Goal: Information Seeking & Learning: Check status

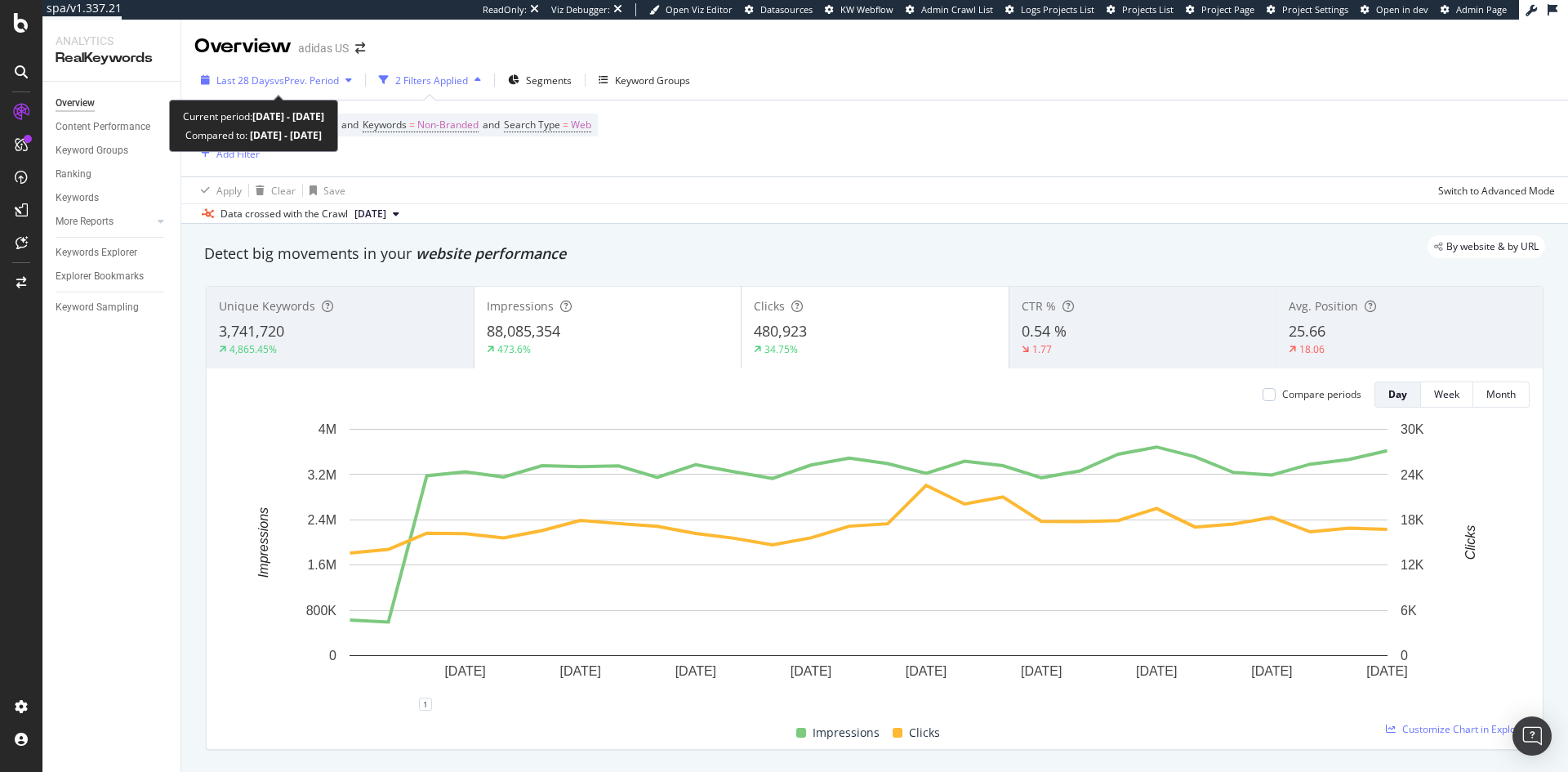
click at [262, 84] on span "Last 28 Days" at bounding box center [245, 80] width 58 height 14
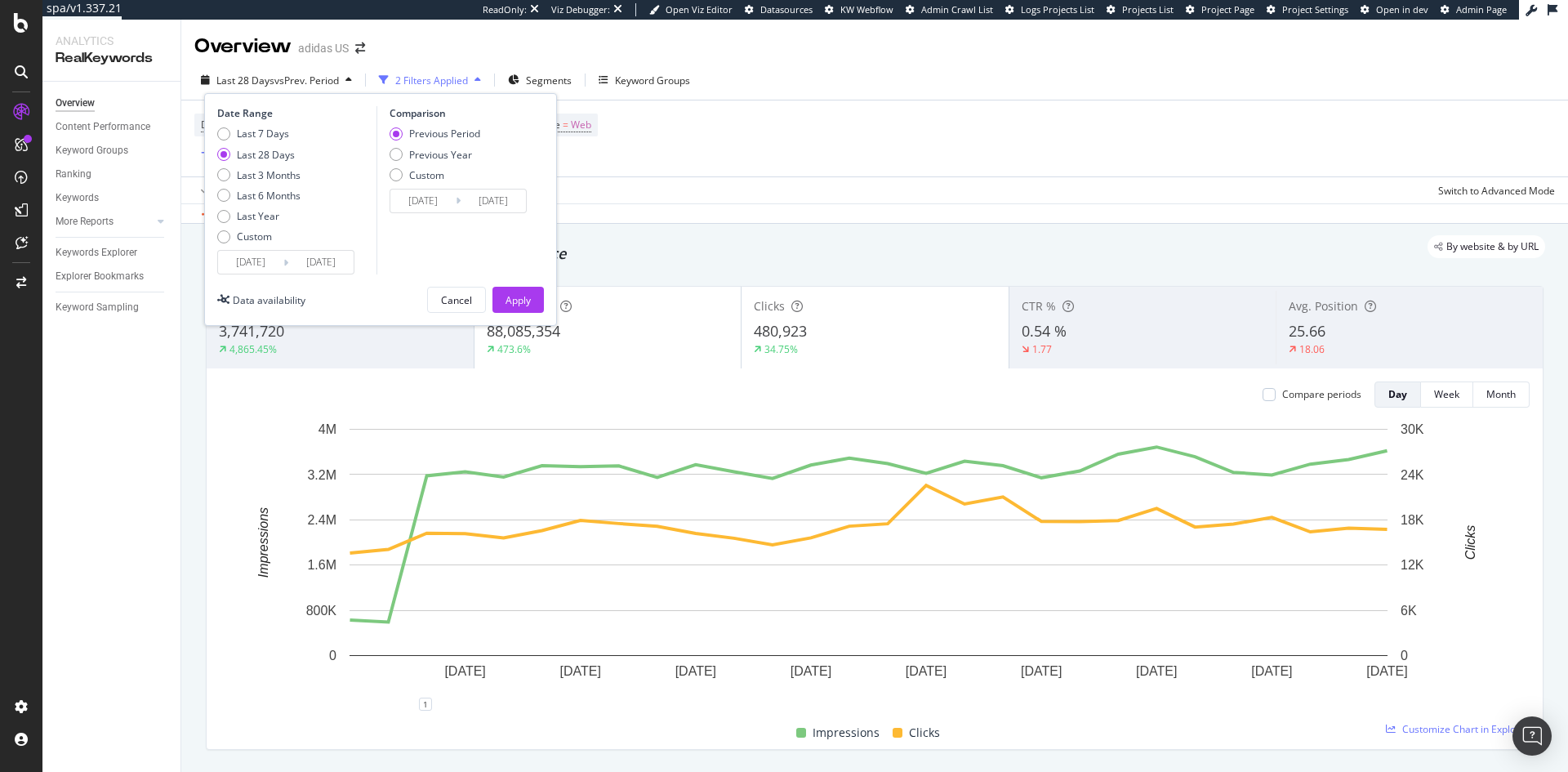
click at [271, 263] on input "[DATE]" at bounding box center [250, 262] width 65 height 23
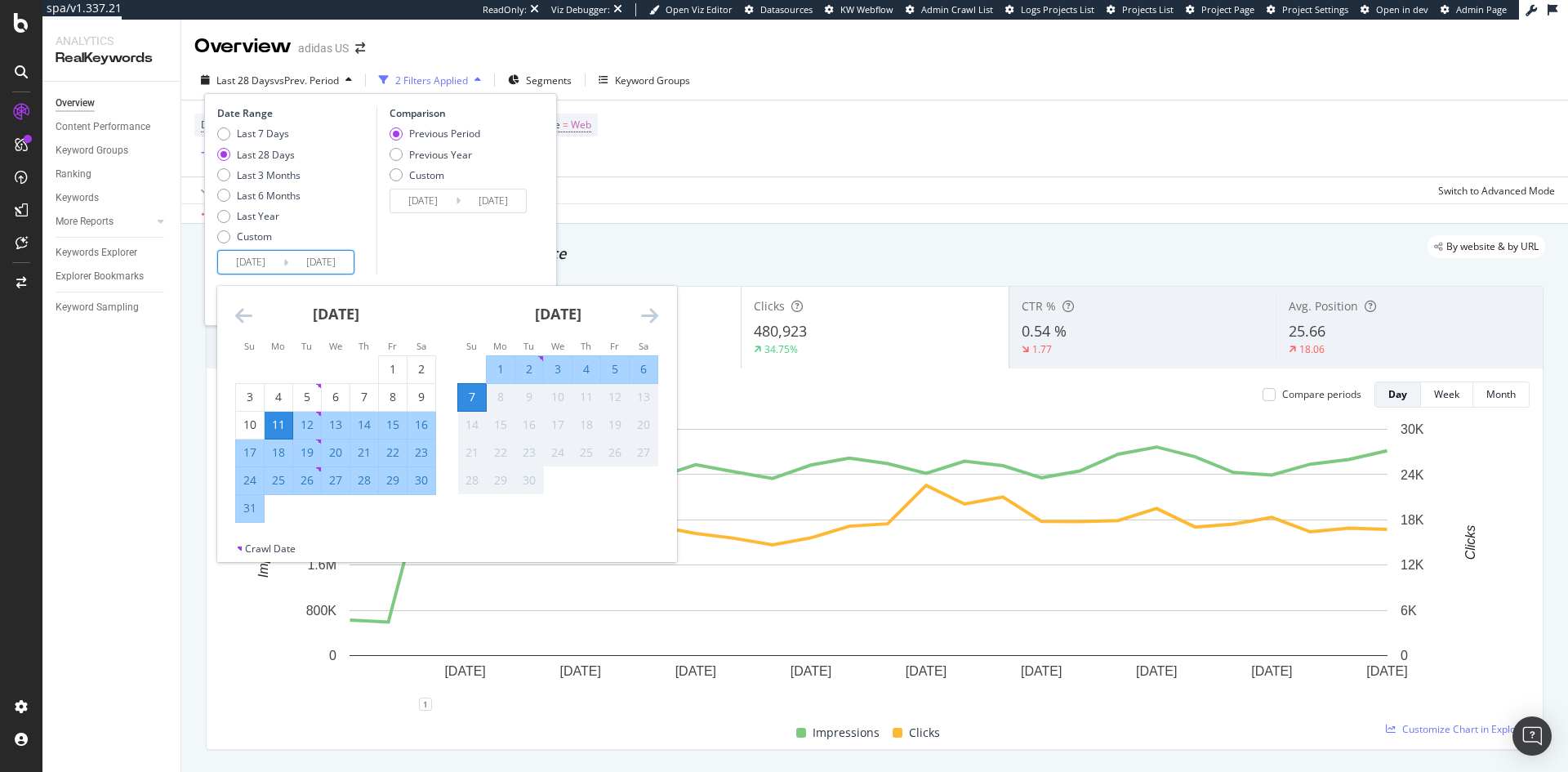
click at [337, 192] on div "Last 7 Days Last 28 Days Last 3 Months Last 6 Months Last Year Custom" at bounding box center [295, 187] width 155 height 123
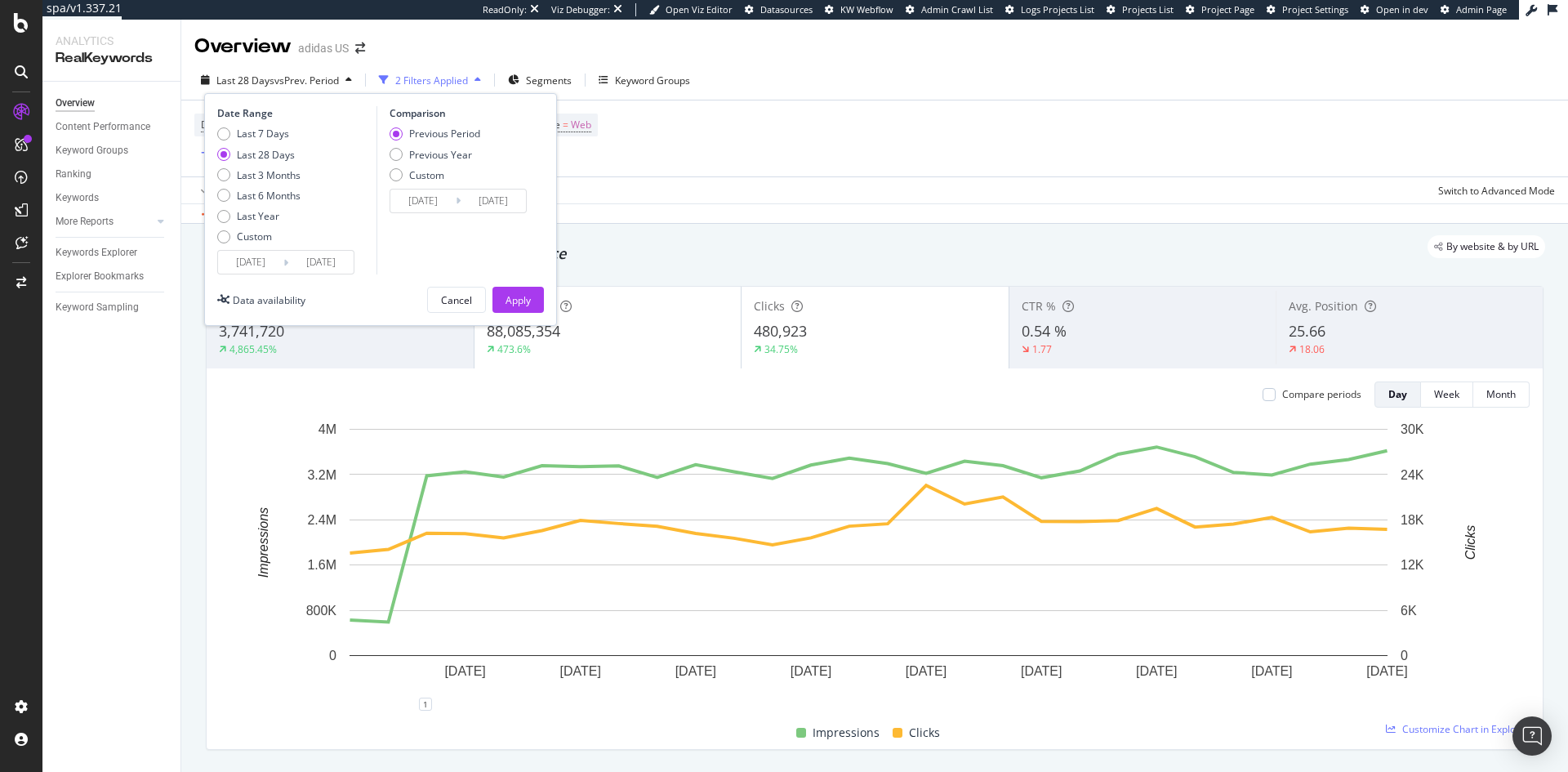
click at [1552, 9] on icon at bounding box center [1552, 10] width 10 height 12
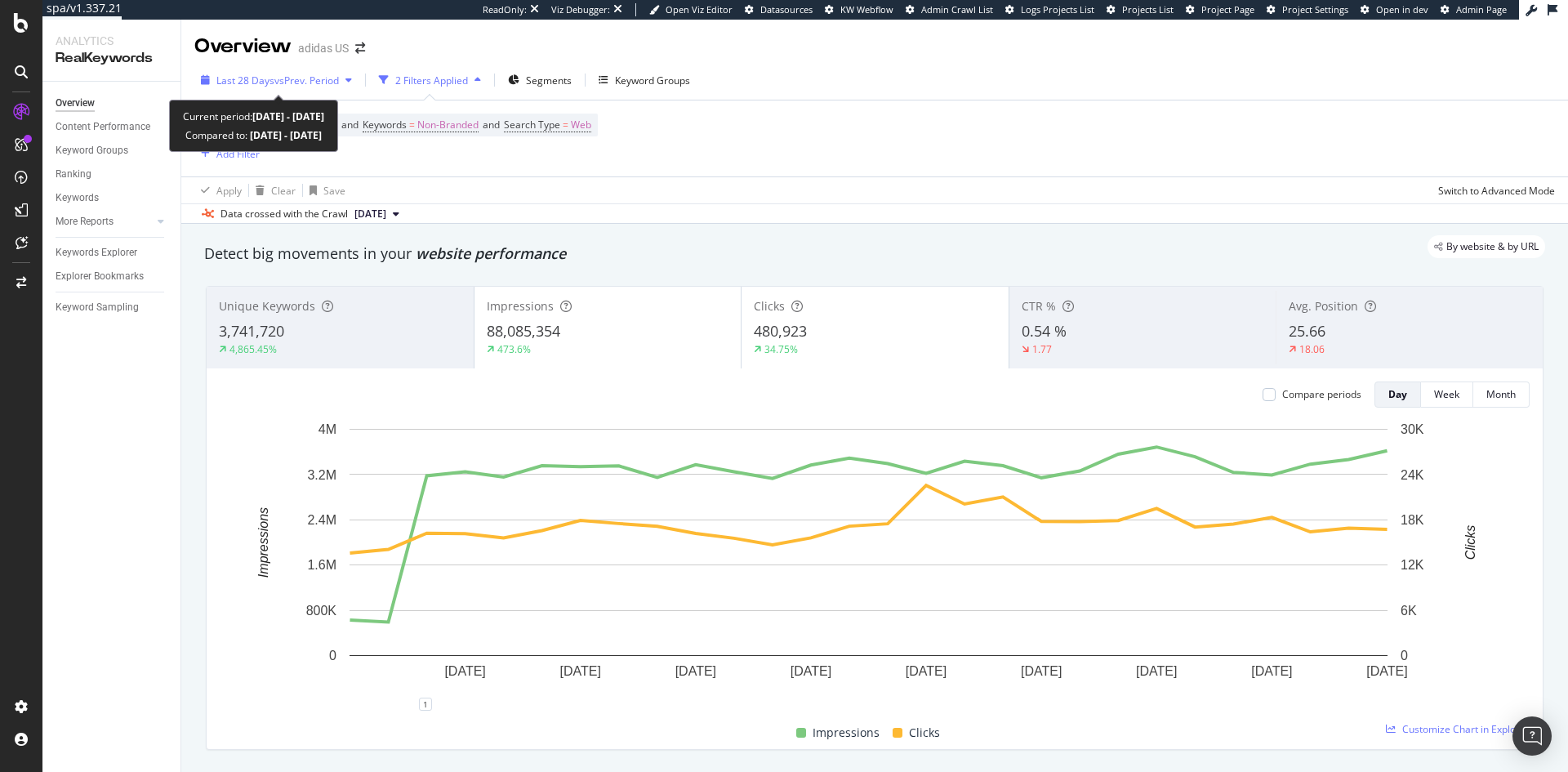
click at [272, 80] on span "Last 28 Days" at bounding box center [245, 80] width 58 height 14
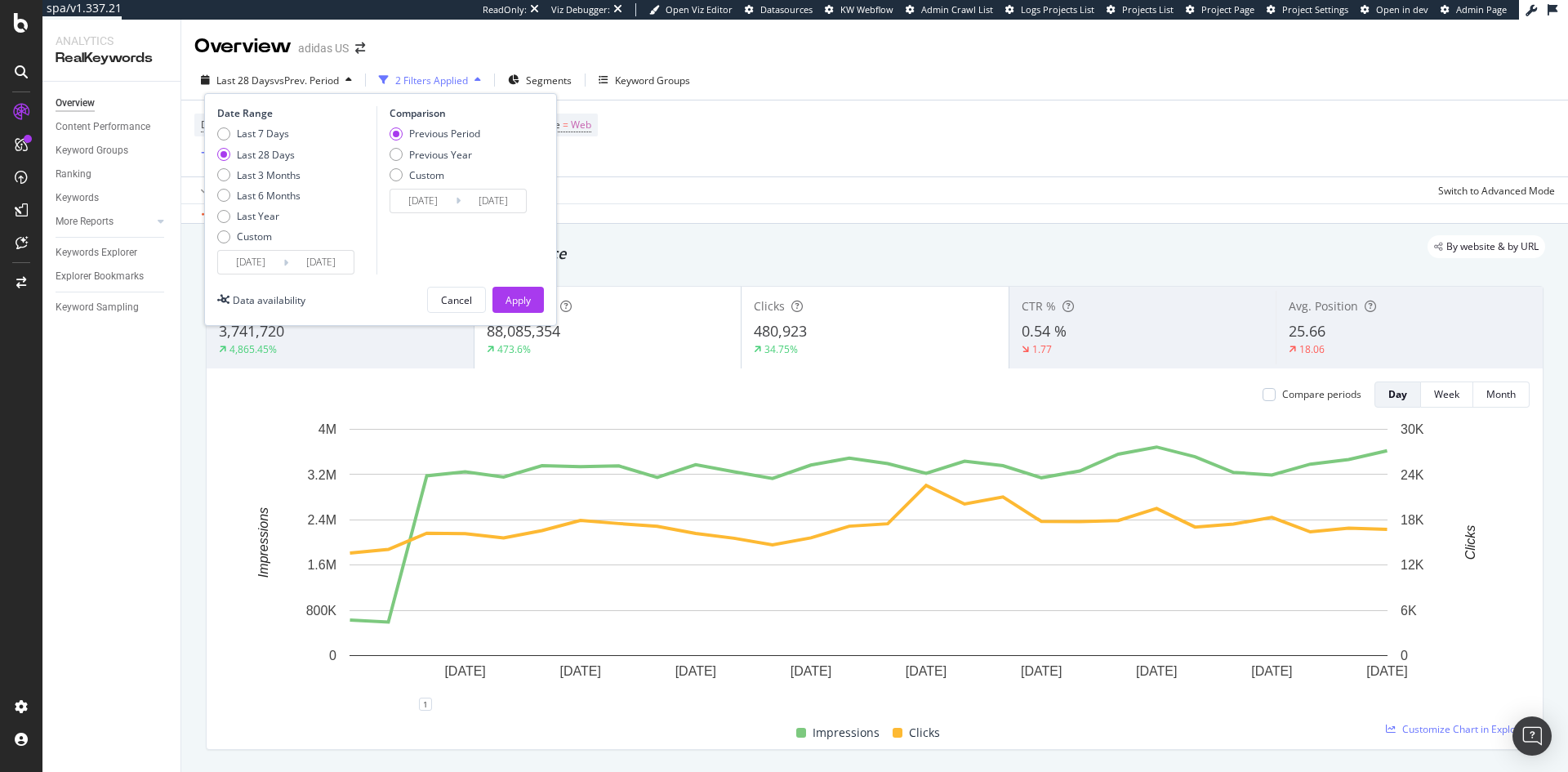
click at [277, 266] on input "[DATE]" at bounding box center [250, 262] width 65 height 23
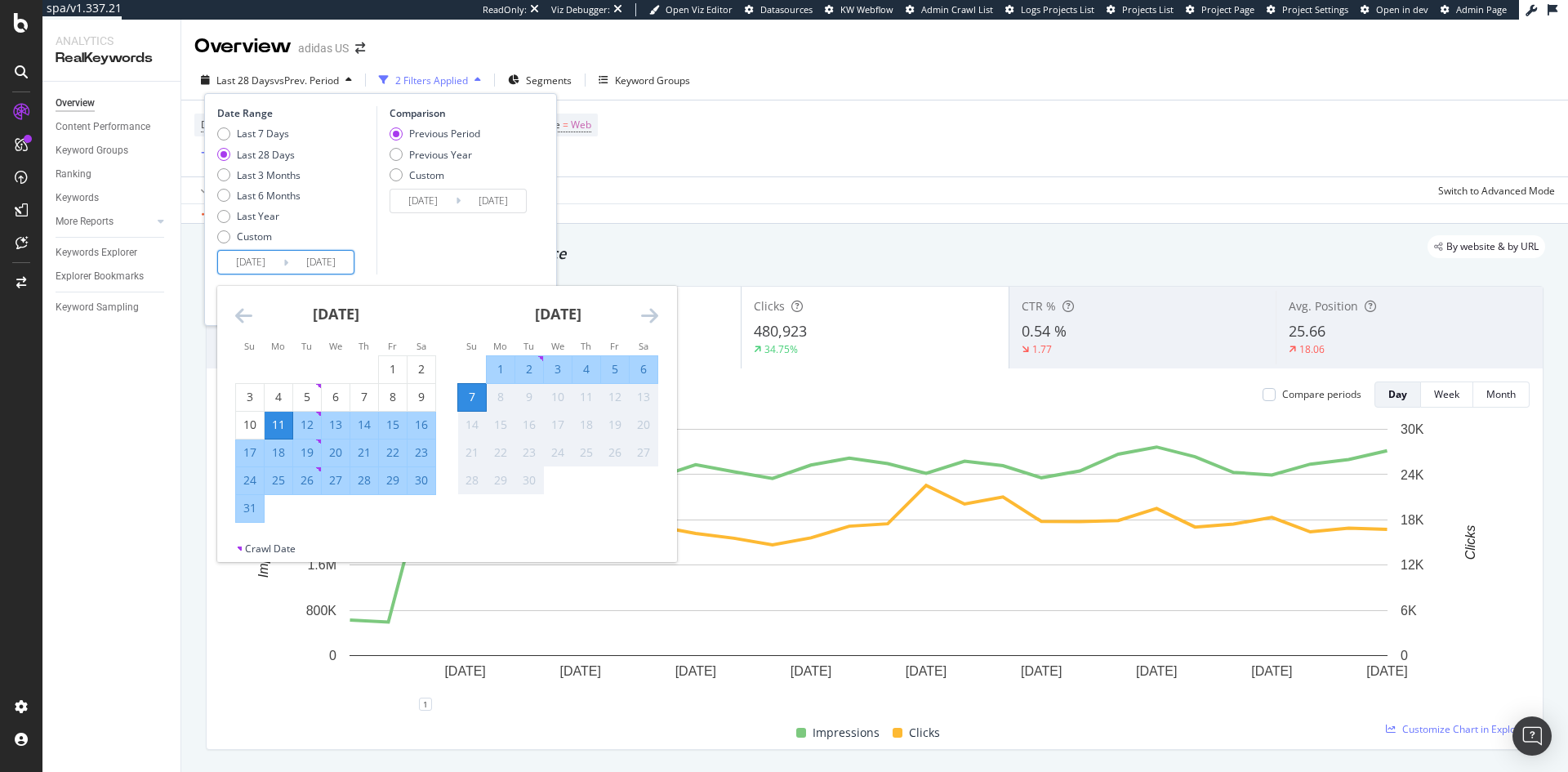
click at [243, 312] on icon "Move backward to switch to the previous month." at bounding box center [244, 315] width 17 height 19
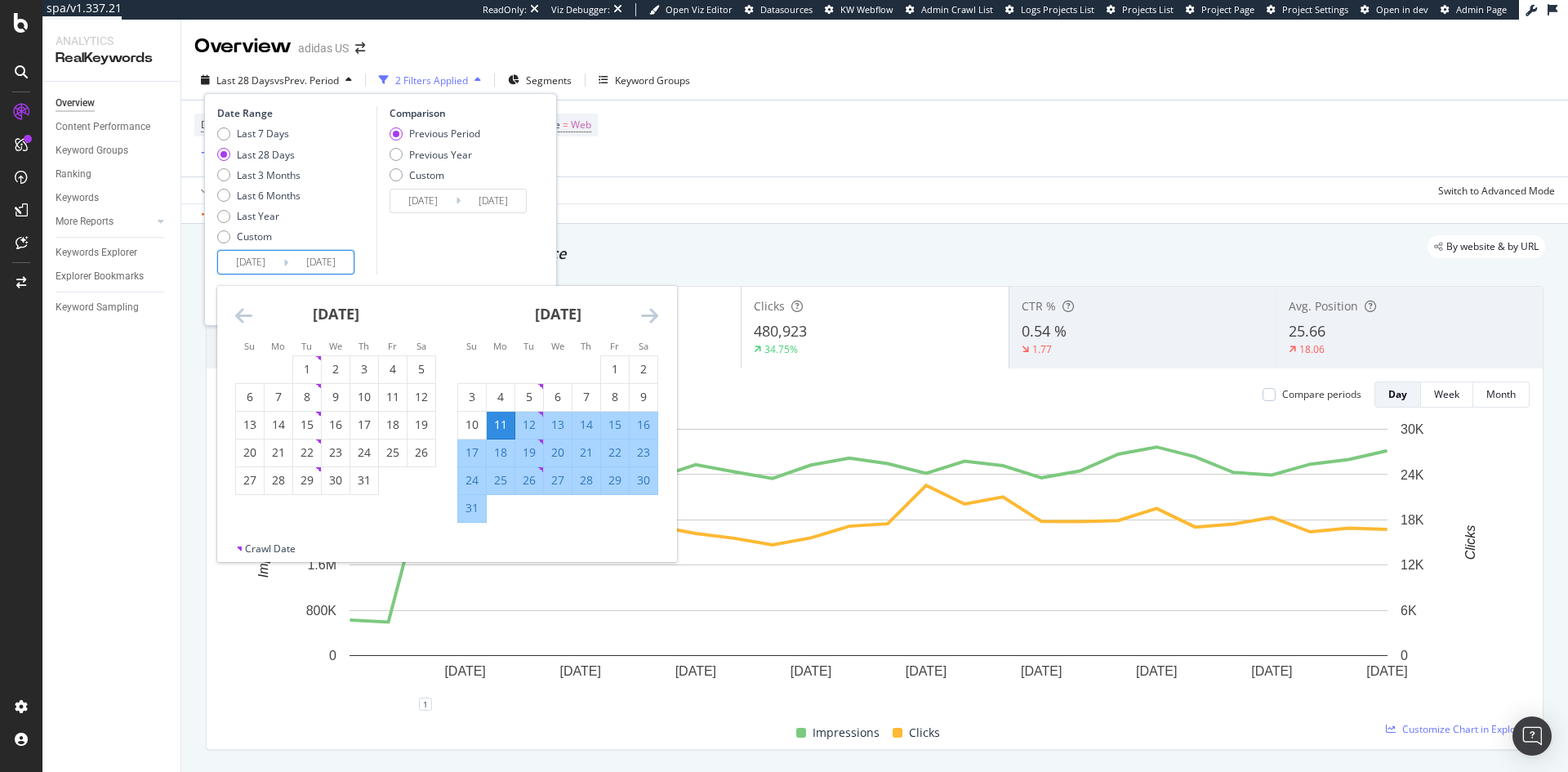
click at [243, 312] on icon "Move backward to switch to the previous month." at bounding box center [244, 315] width 17 height 19
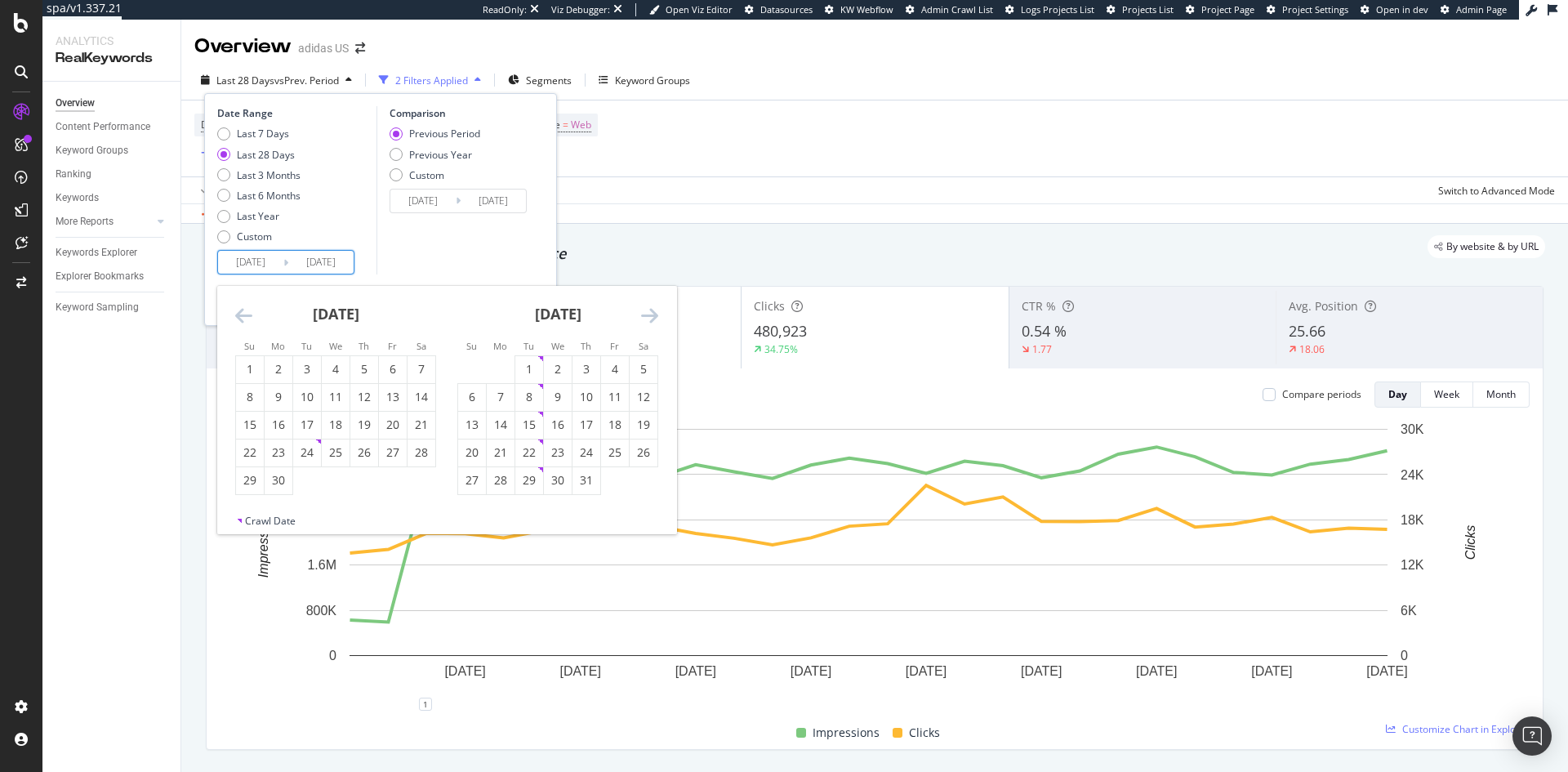
click at [243, 312] on icon "Move backward to switch to the previous month." at bounding box center [244, 315] width 17 height 19
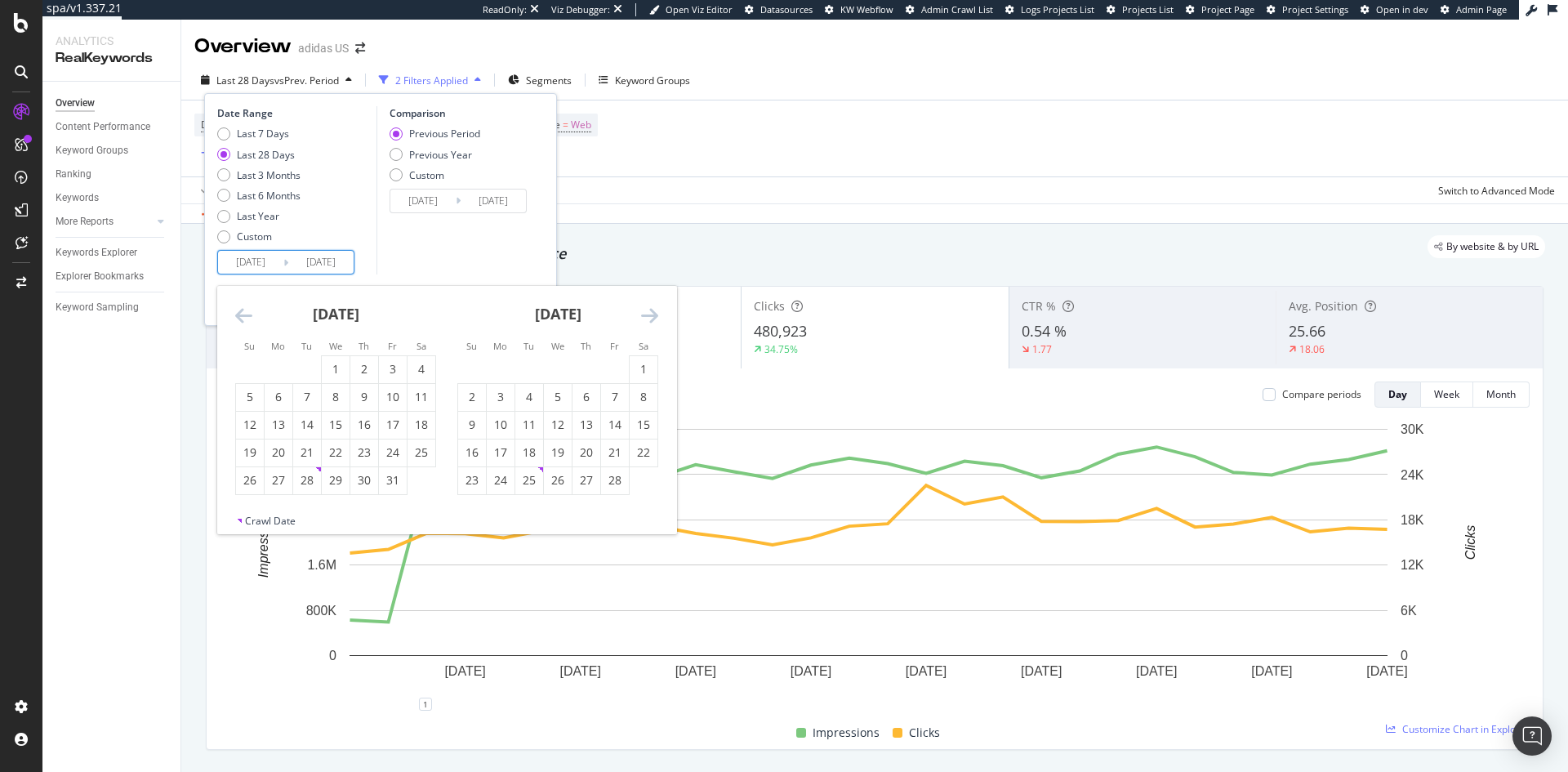
click at [243, 312] on icon "Move backward to switch to the previous month." at bounding box center [244, 315] width 17 height 19
click at [372, 420] on div "19" at bounding box center [364, 424] width 28 height 16
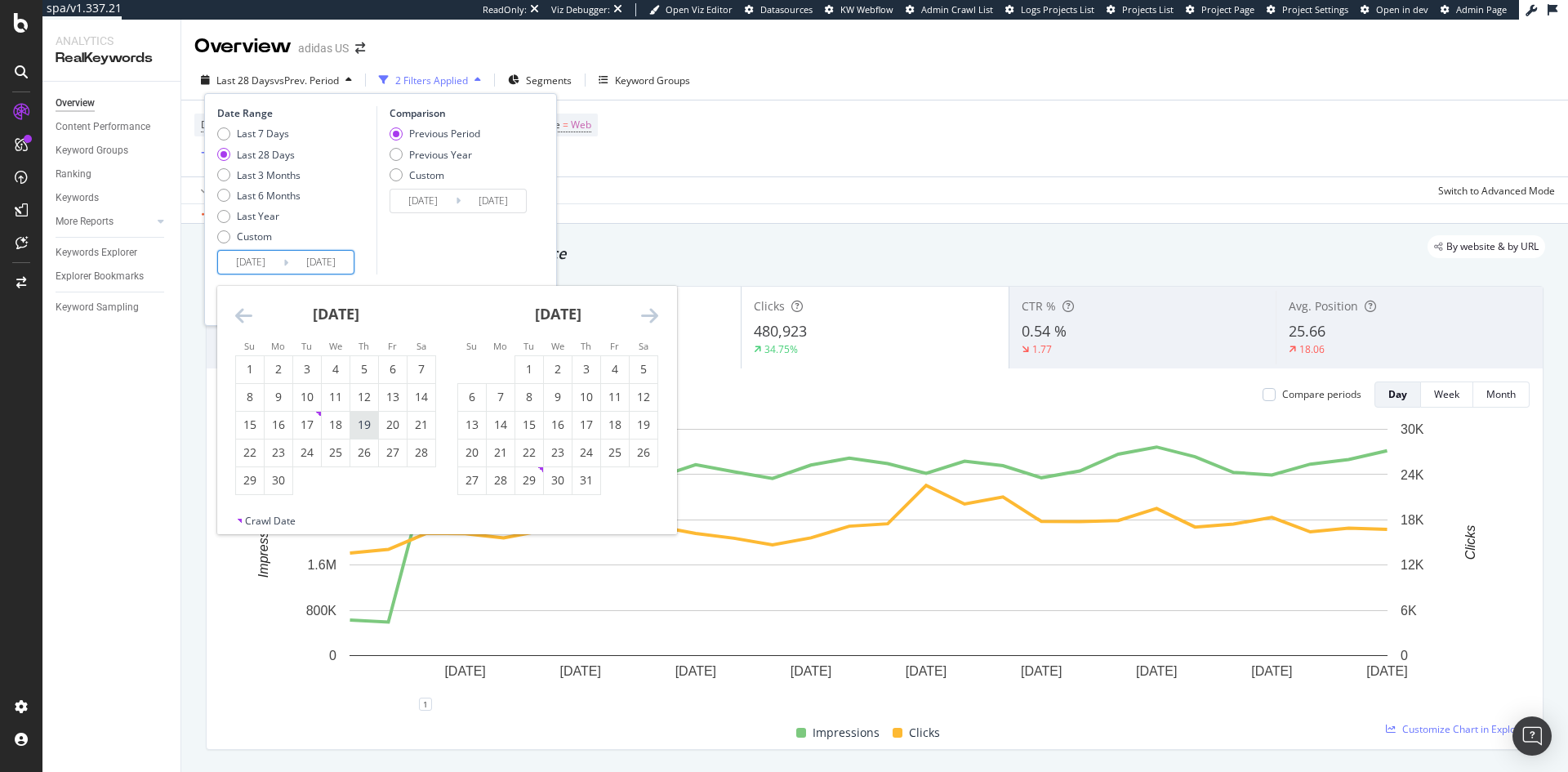
type input "[DATE]"
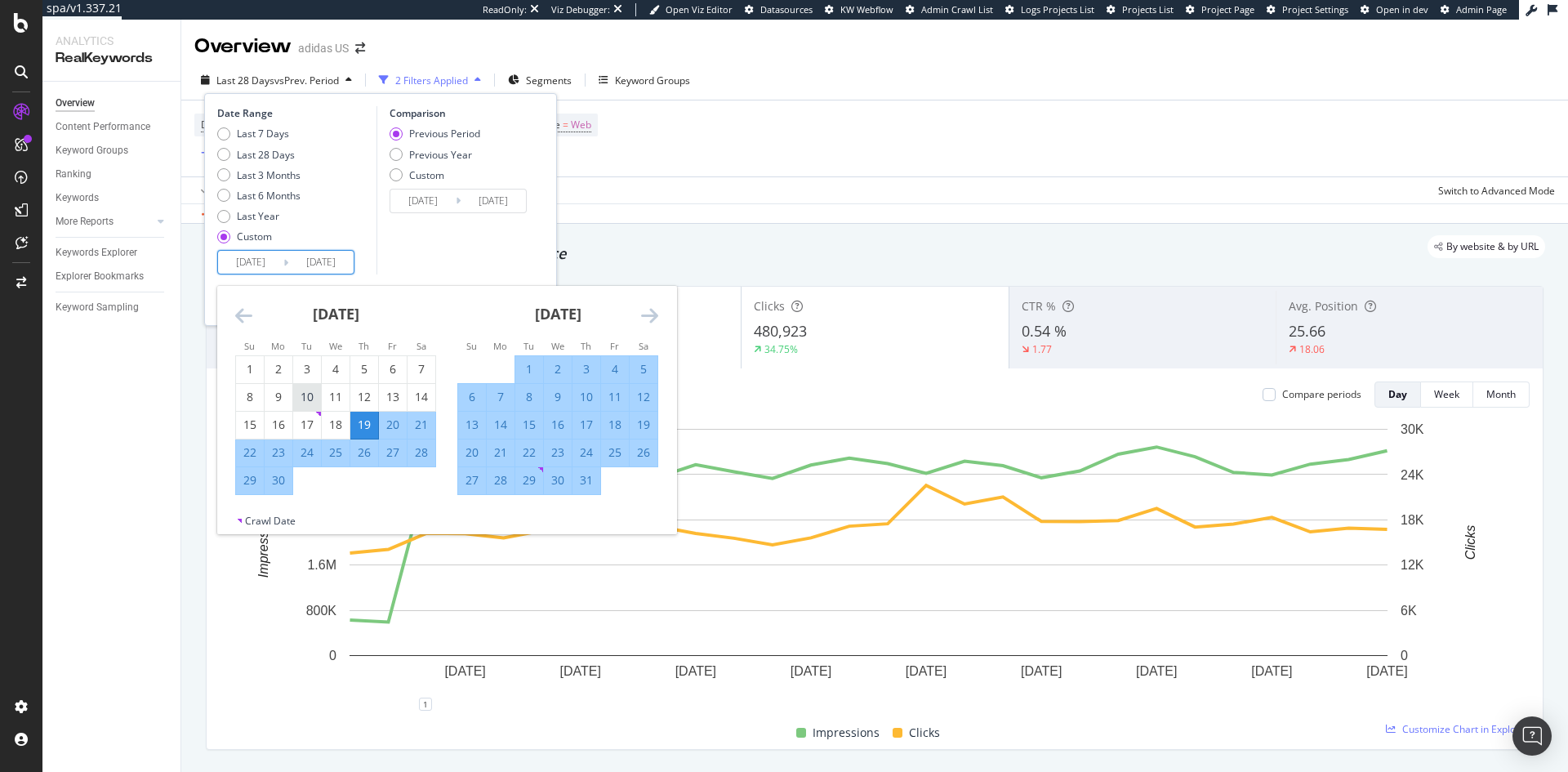
click at [314, 401] on div "10" at bounding box center [307, 397] width 28 height 16
type input "[DATE]"
click at [314, 401] on div "10" at bounding box center [307, 397] width 28 height 16
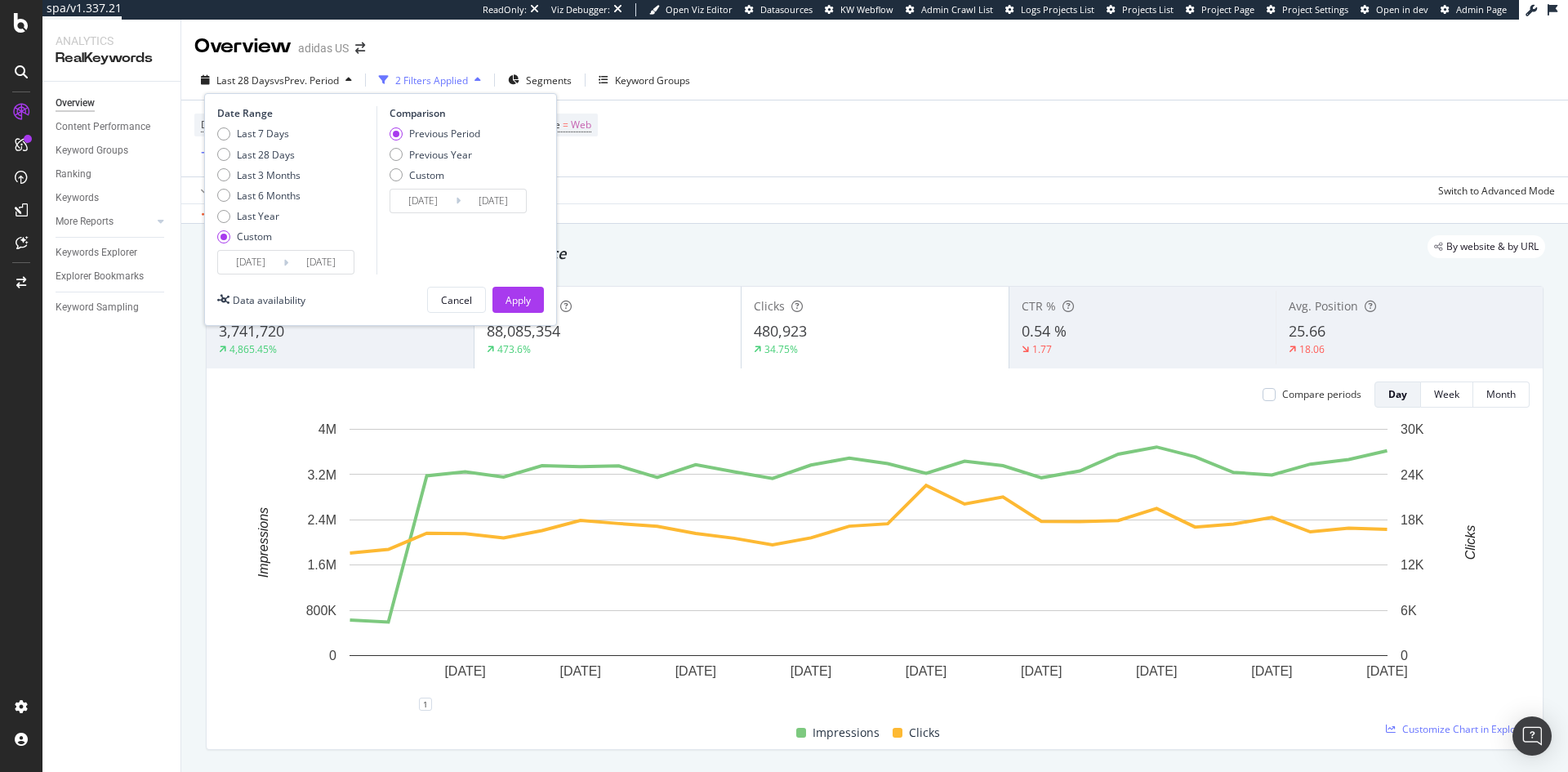
type input "[DATE]"
click at [303, 265] on input "[DATE]" at bounding box center [320, 262] width 65 height 23
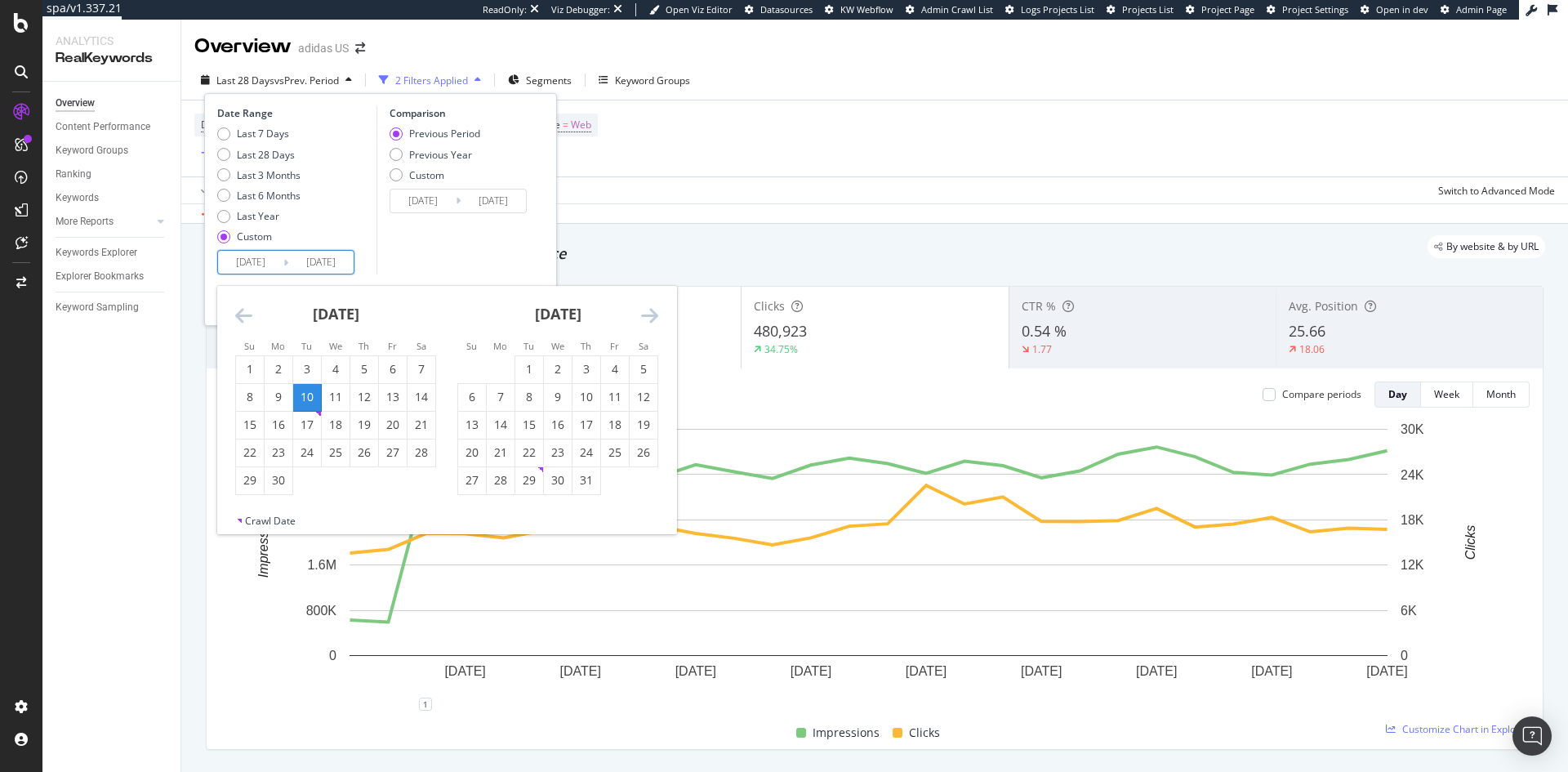
click at [244, 312] on icon "Move backward to switch to the previous month." at bounding box center [244, 315] width 17 height 19
click at [556, 427] on div "17" at bounding box center [558, 424] width 28 height 16
type input "[DATE]"
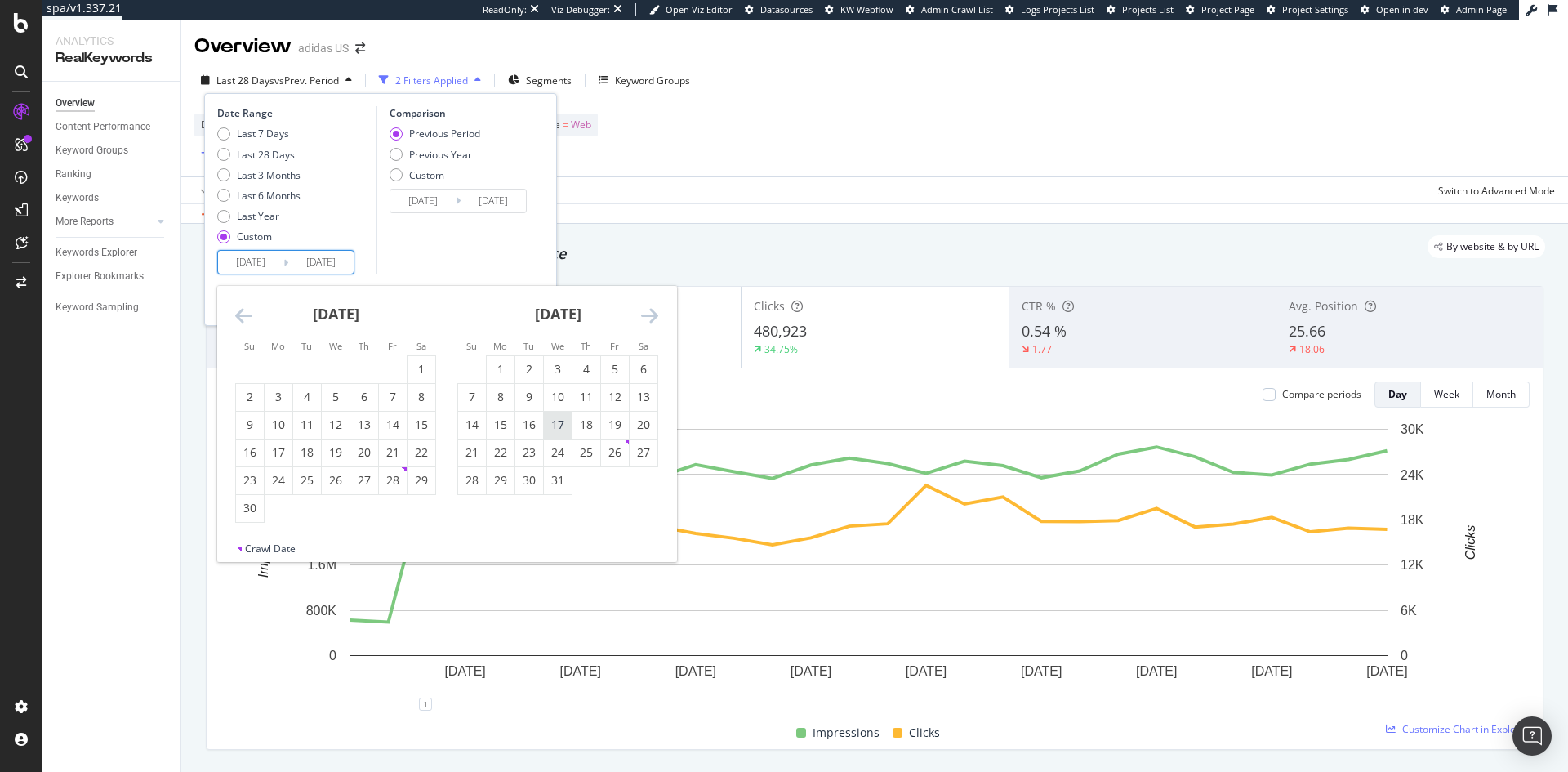
type input "[DATE]"
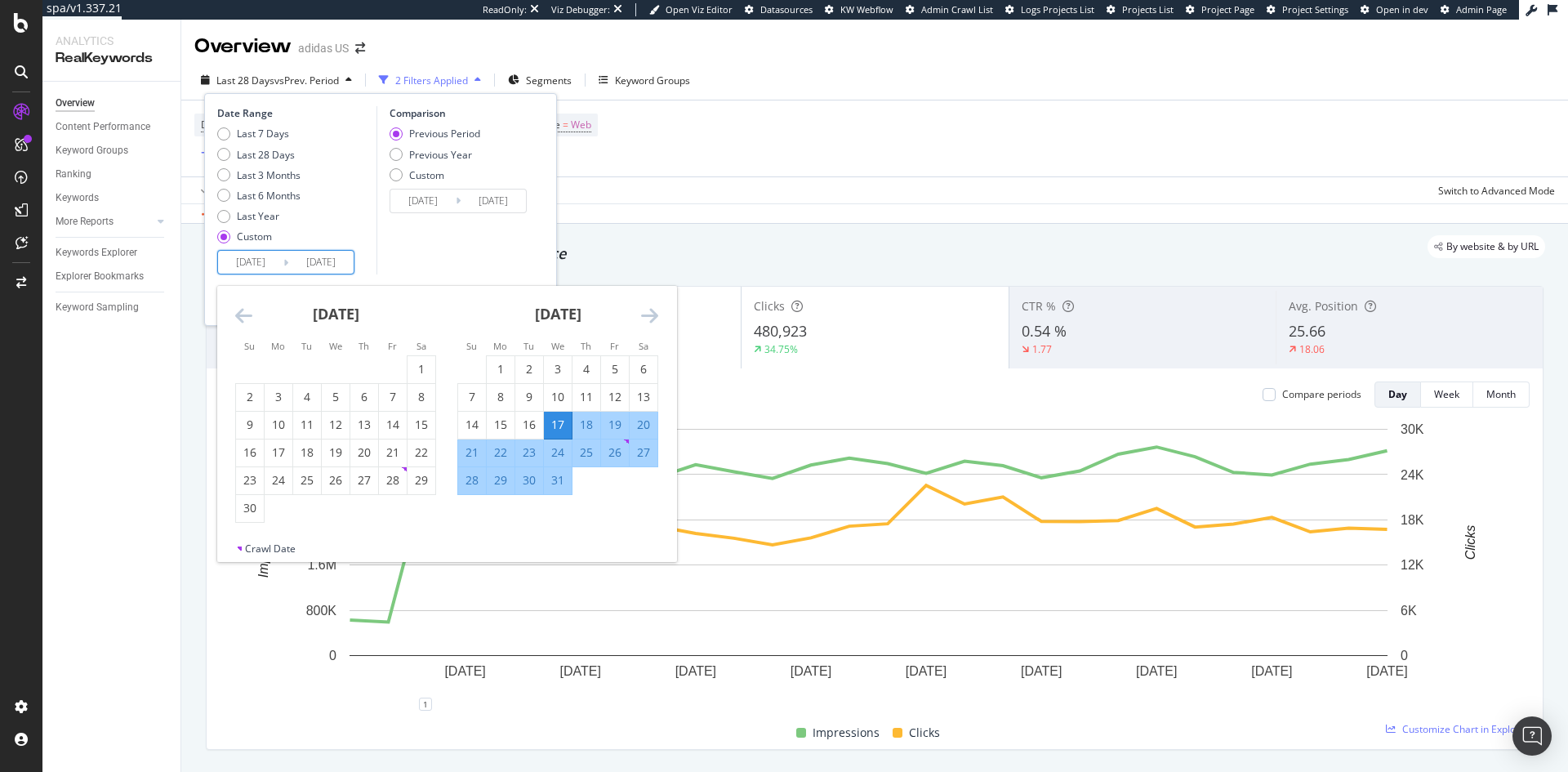
click at [581, 420] on div "18" at bounding box center [586, 424] width 28 height 16
type input "[DATE]"
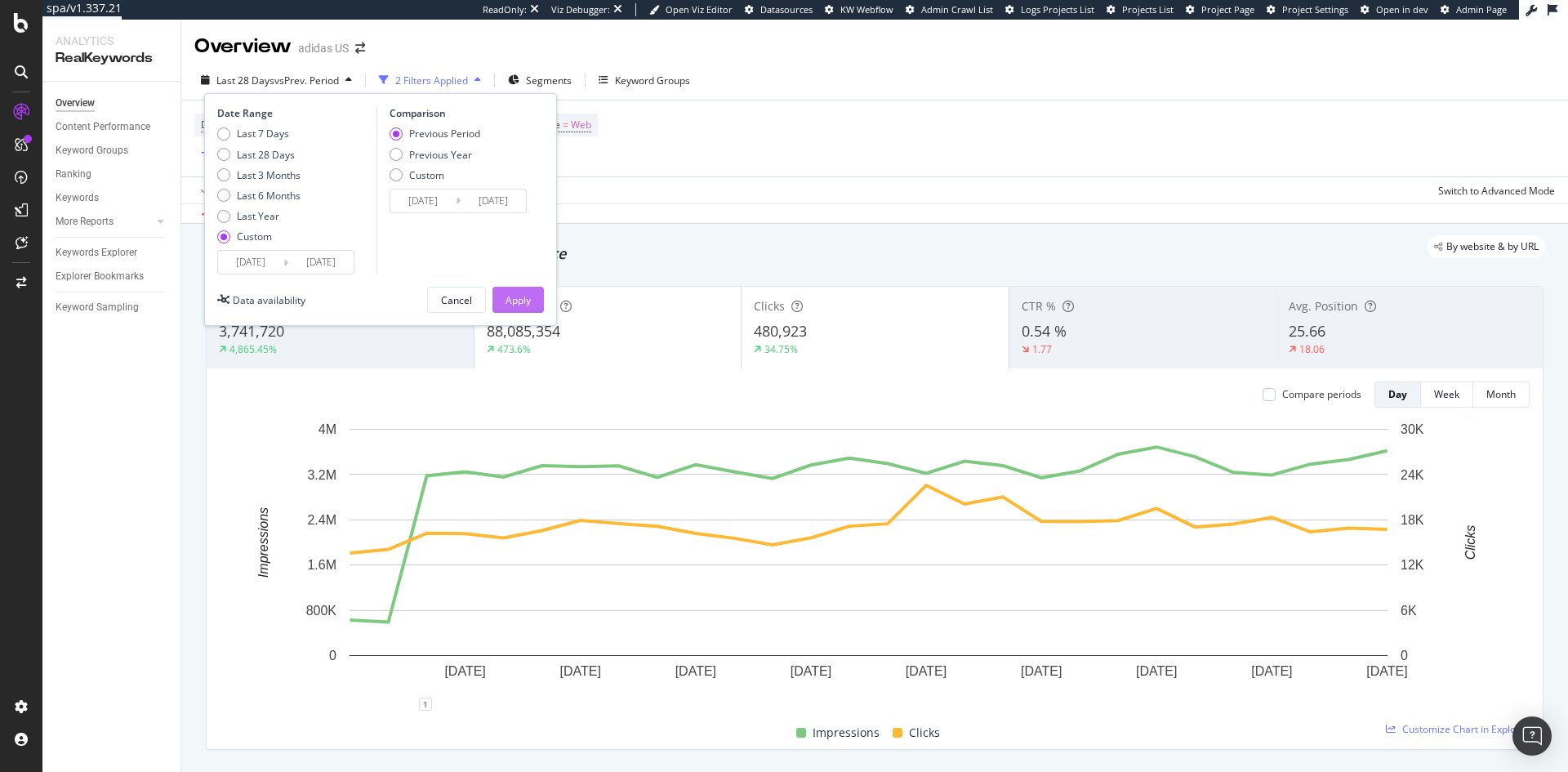
click at [514, 300] on div "Apply" at bounding box center [518, 300] width 25 height 14
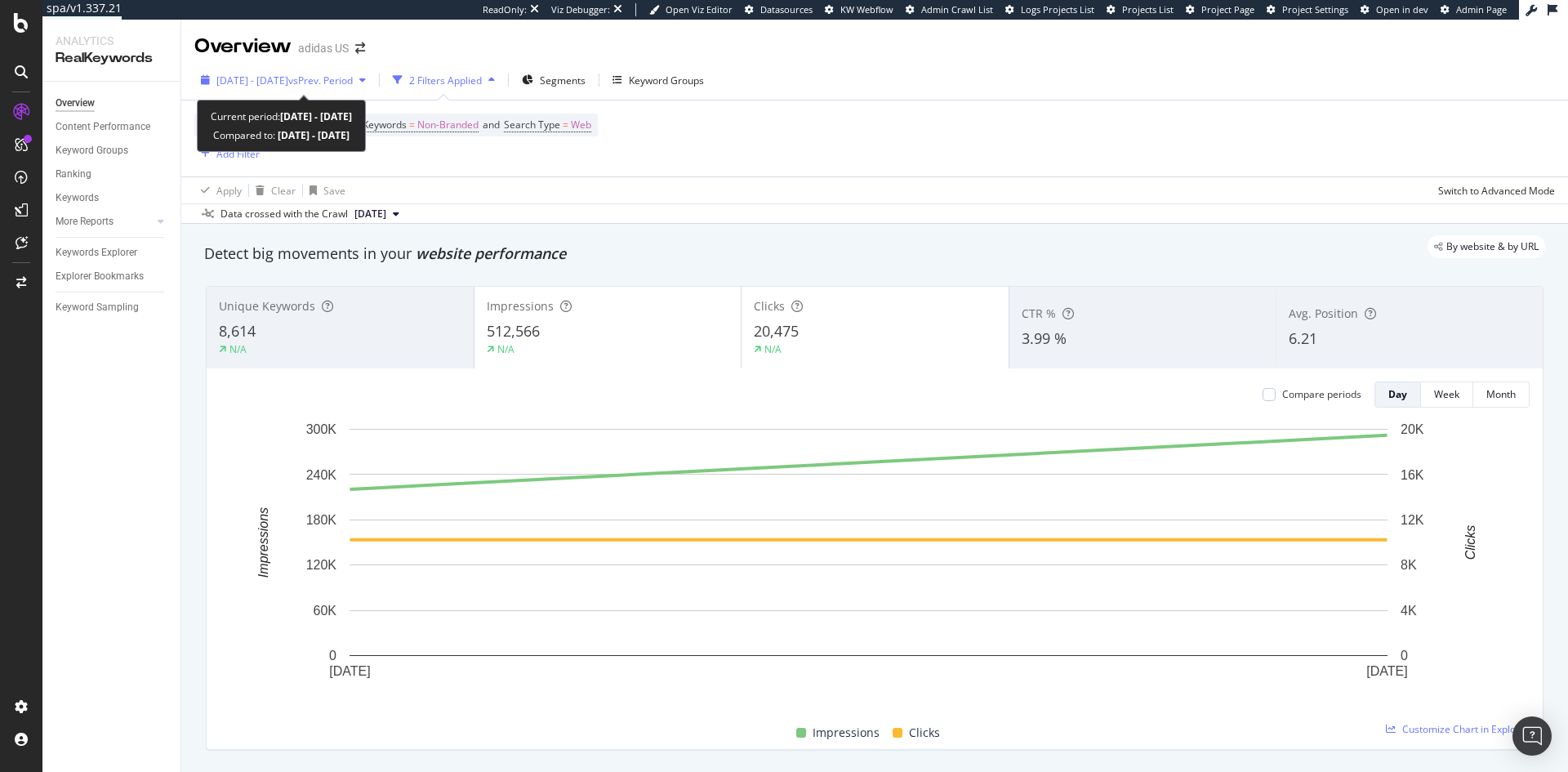
click at [263, 84] on span "[DATE] - [DATE]" at bounding box center [252, 80] width 72 height 14
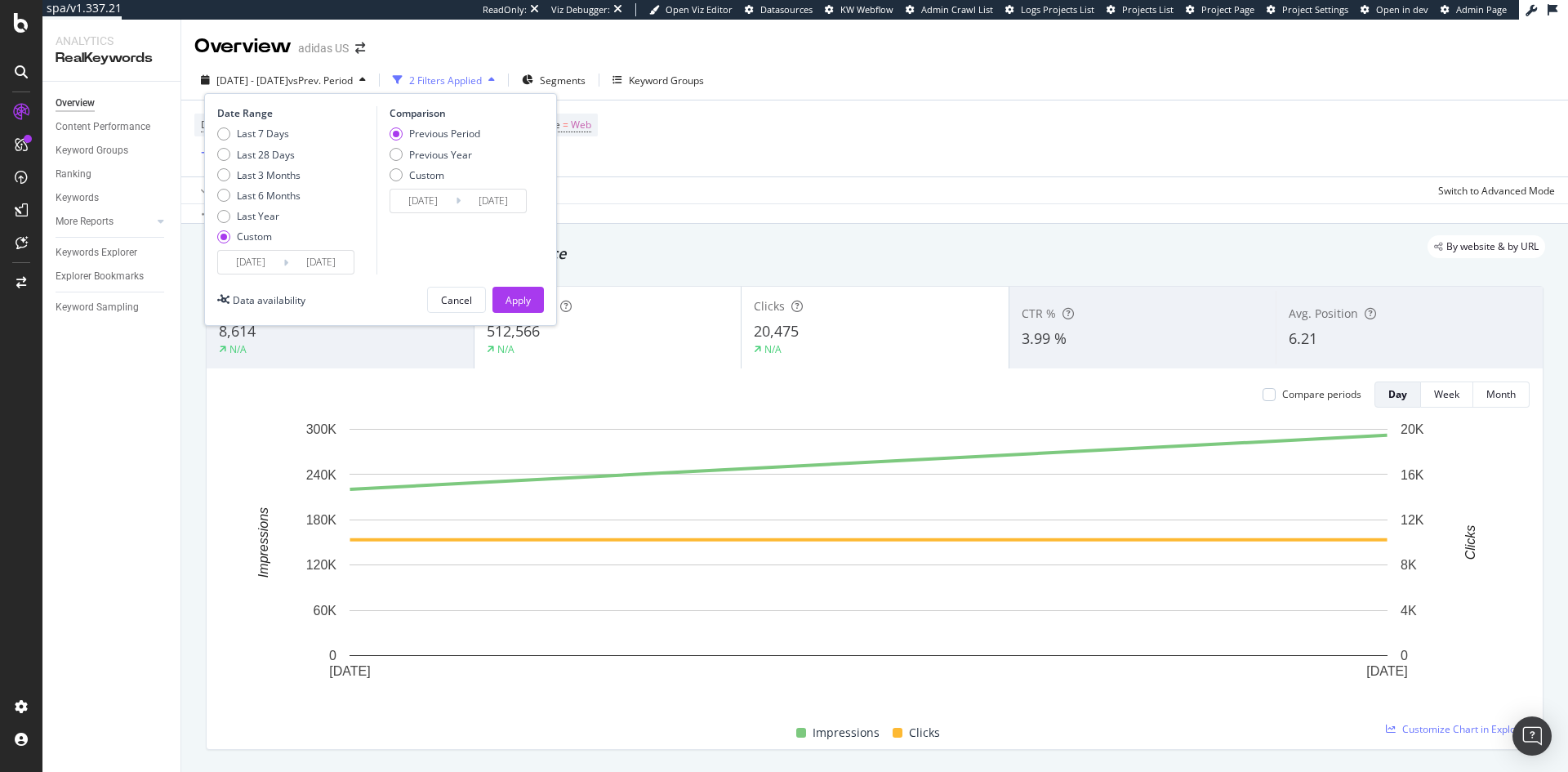
click at [272, 258] on input "[DATE]" at bounding box center [250, 262] width 65 height 23
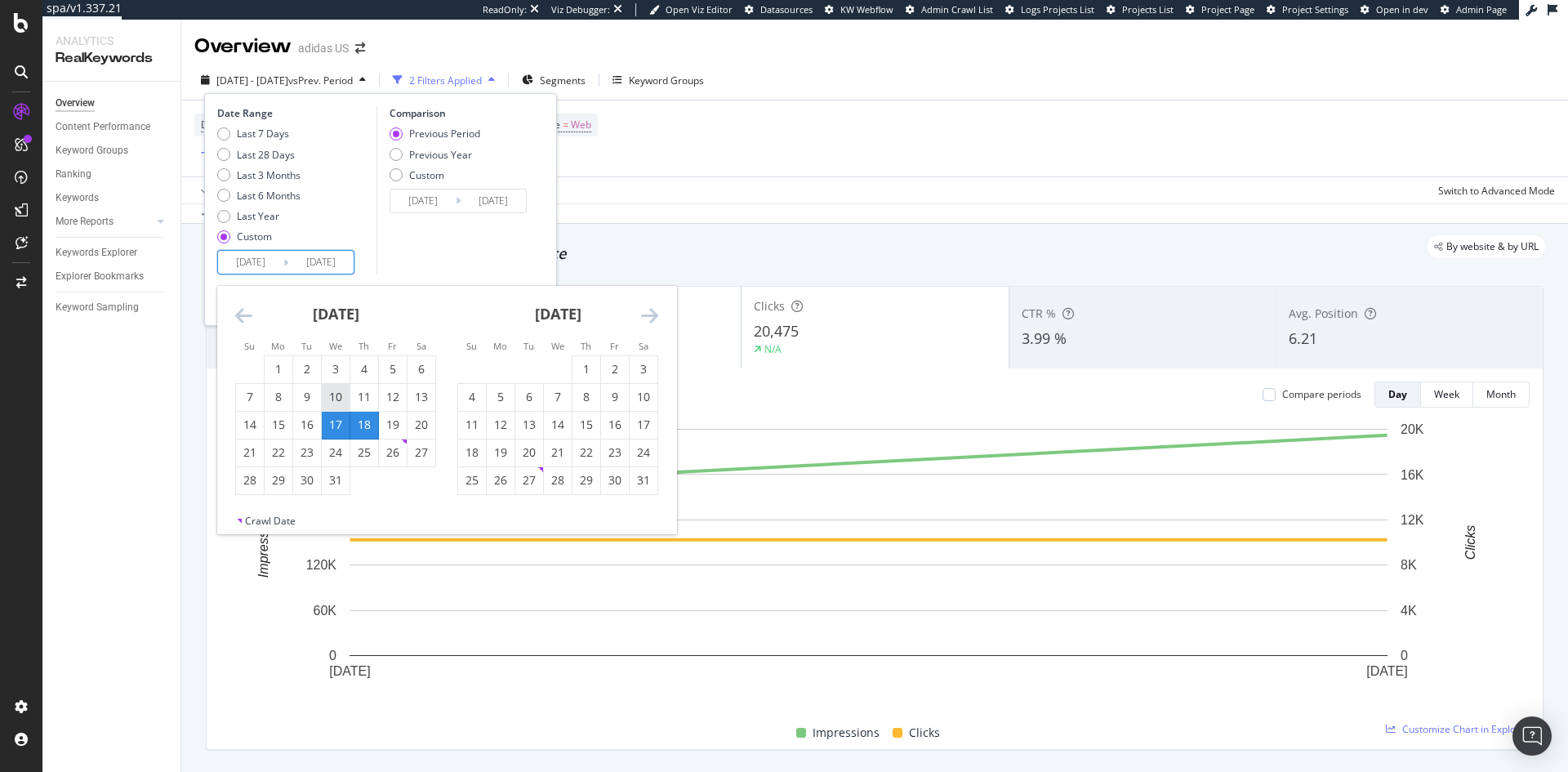
click at [331, 396] on div "10" at bounding box center [336, 397] width 28 height 16
type input "[DATE]"
click at [358, 396] on div "11" at bounding box center [364, 397] width 28 height 16
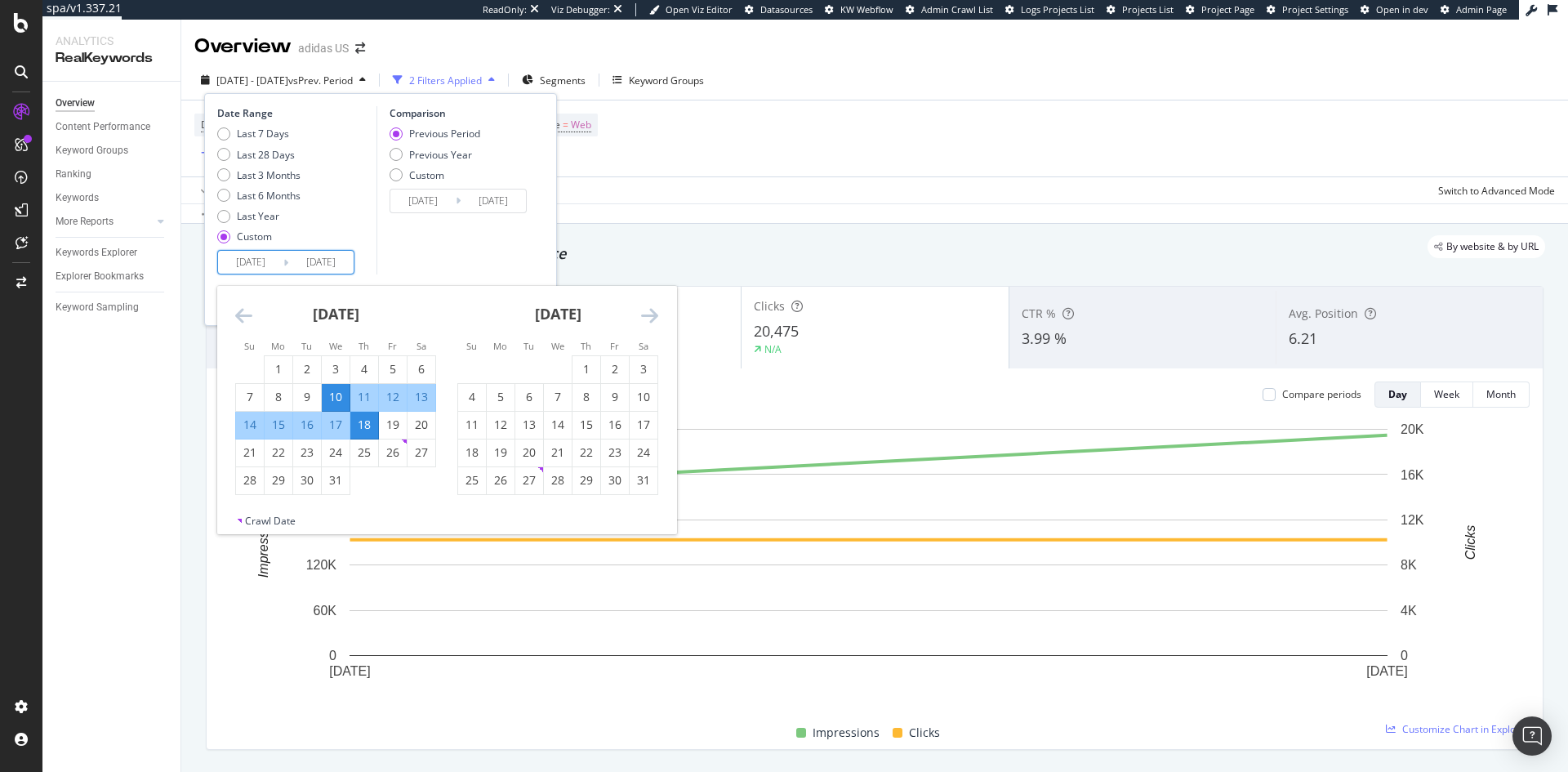
type input "[DATE]"
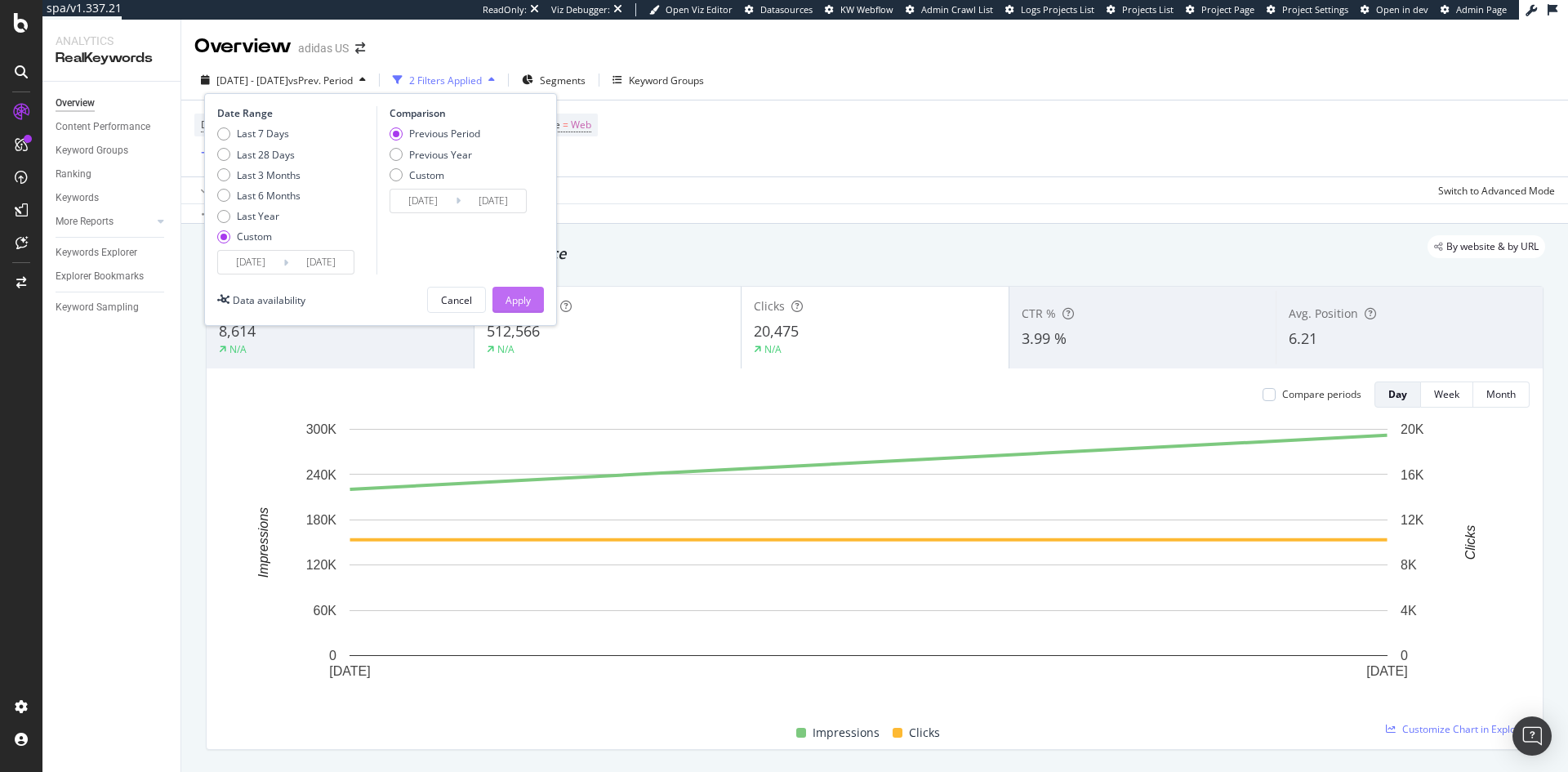
click at [518, 305] on div "Apply" at bounding box center [518, 300] width 25 height 14
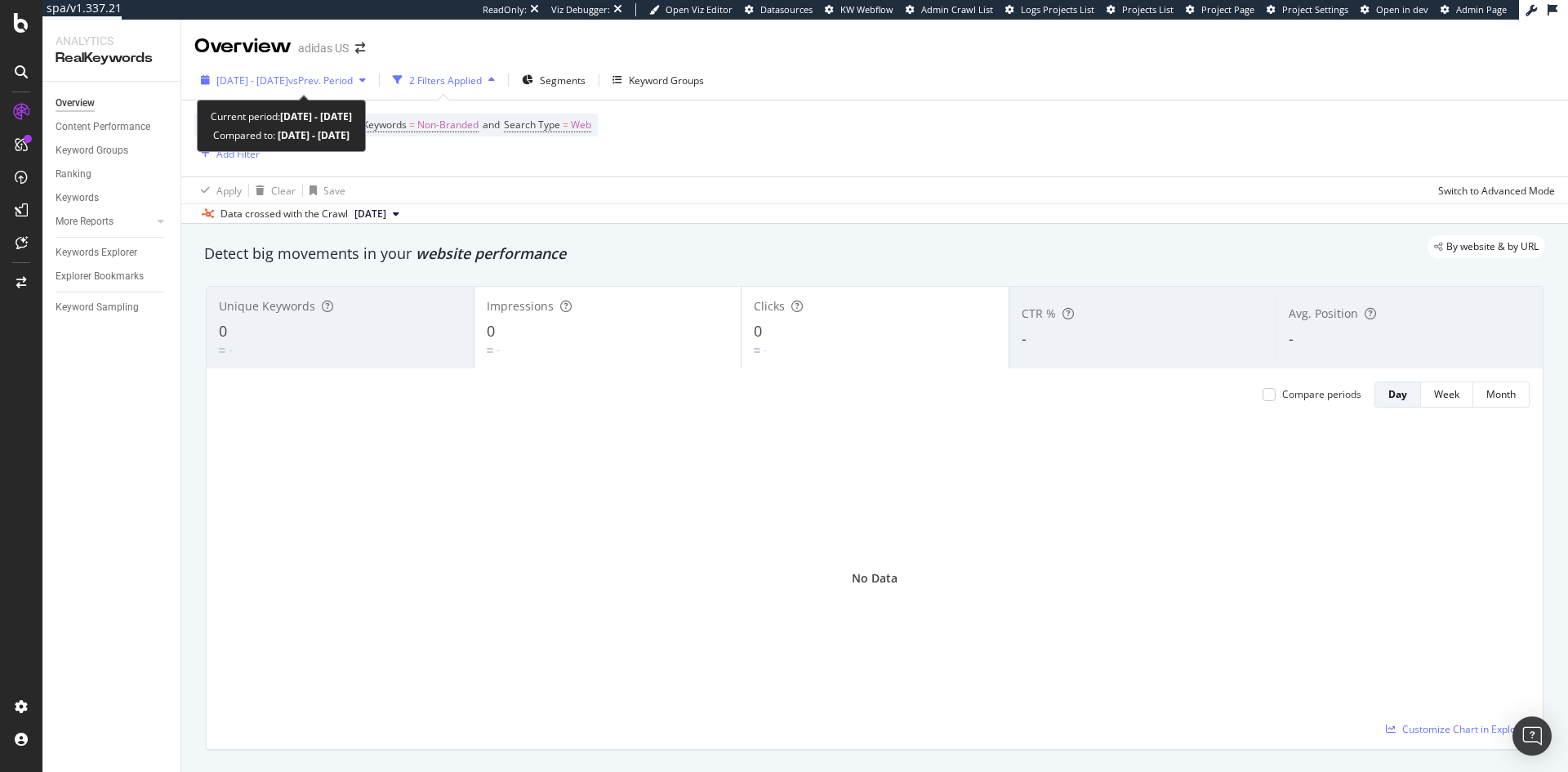
click at [268, 80] on span "[DATE] - [DATE]" at bounding box center [252, 80] width 72 height 14
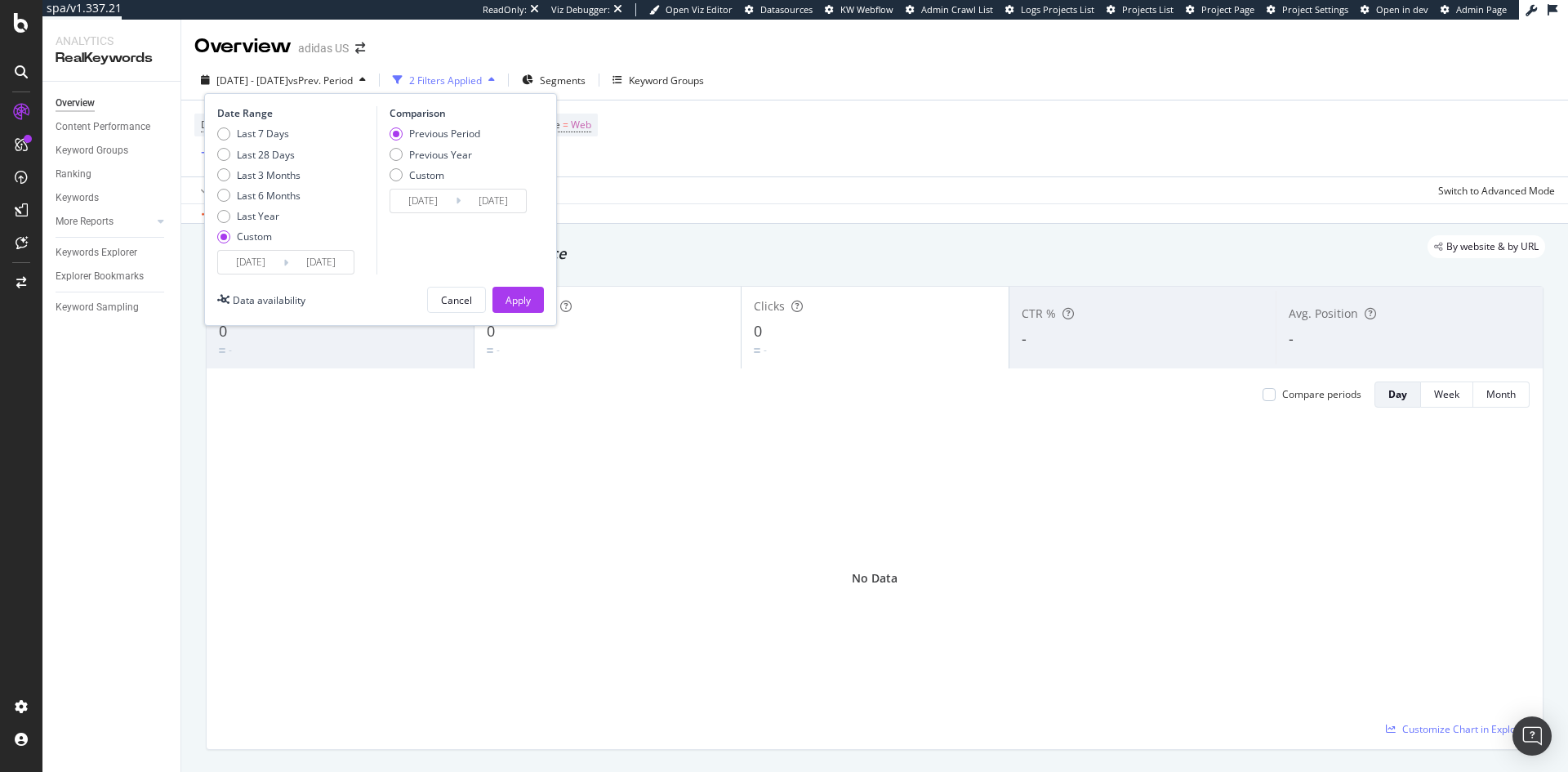
click at [281, 255] on input "[DATE]" at bounding box center [250, 262] width 65 height 23
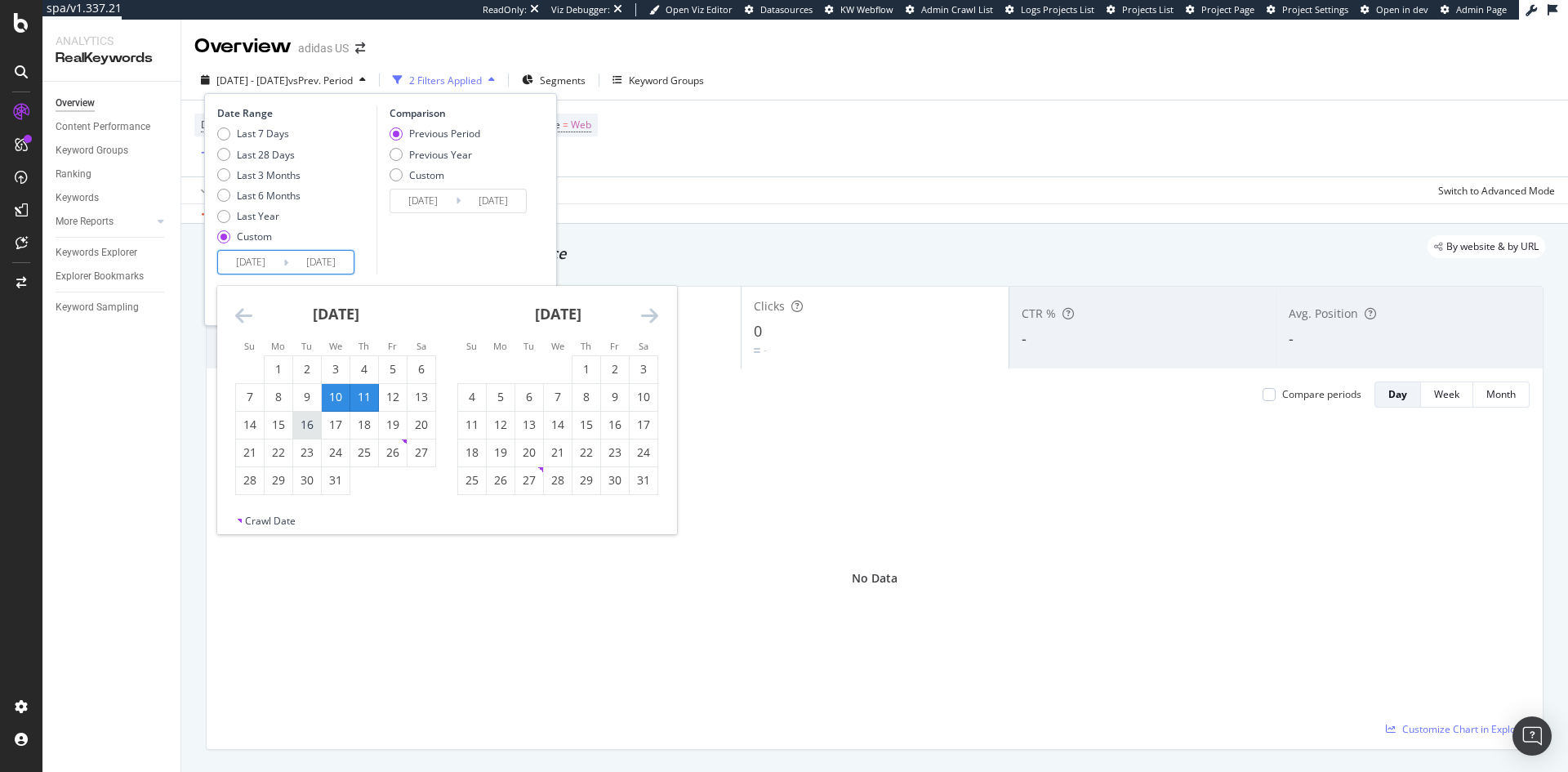
click at [308, 427] on div "16" at bounding box center [307, 424] width 28 height 16
type input "[DATE]"
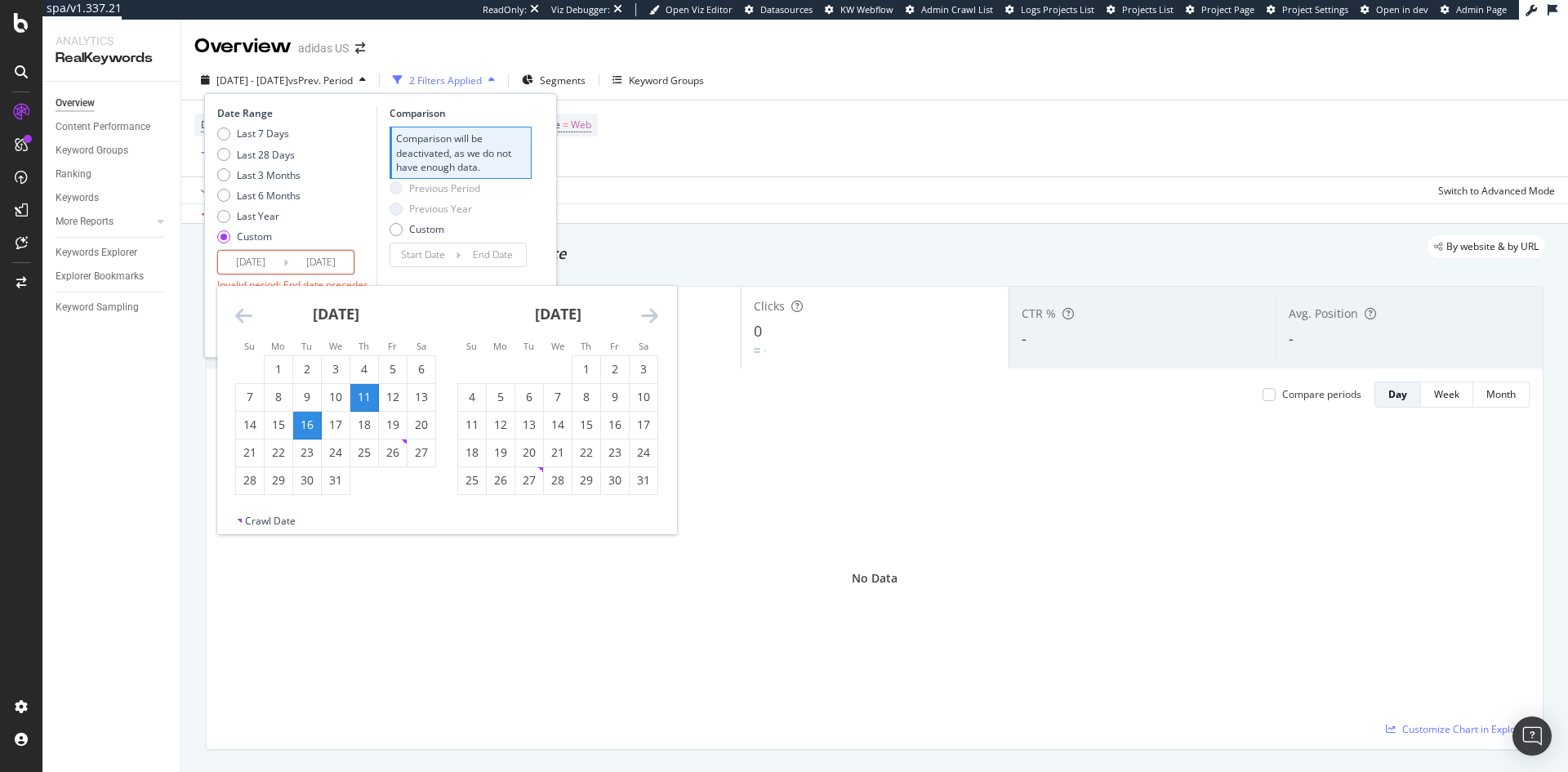
click at [242, 316] on icon "Move backward to switch to the previous month." at bounding box center [244, 315] width 17 height 19
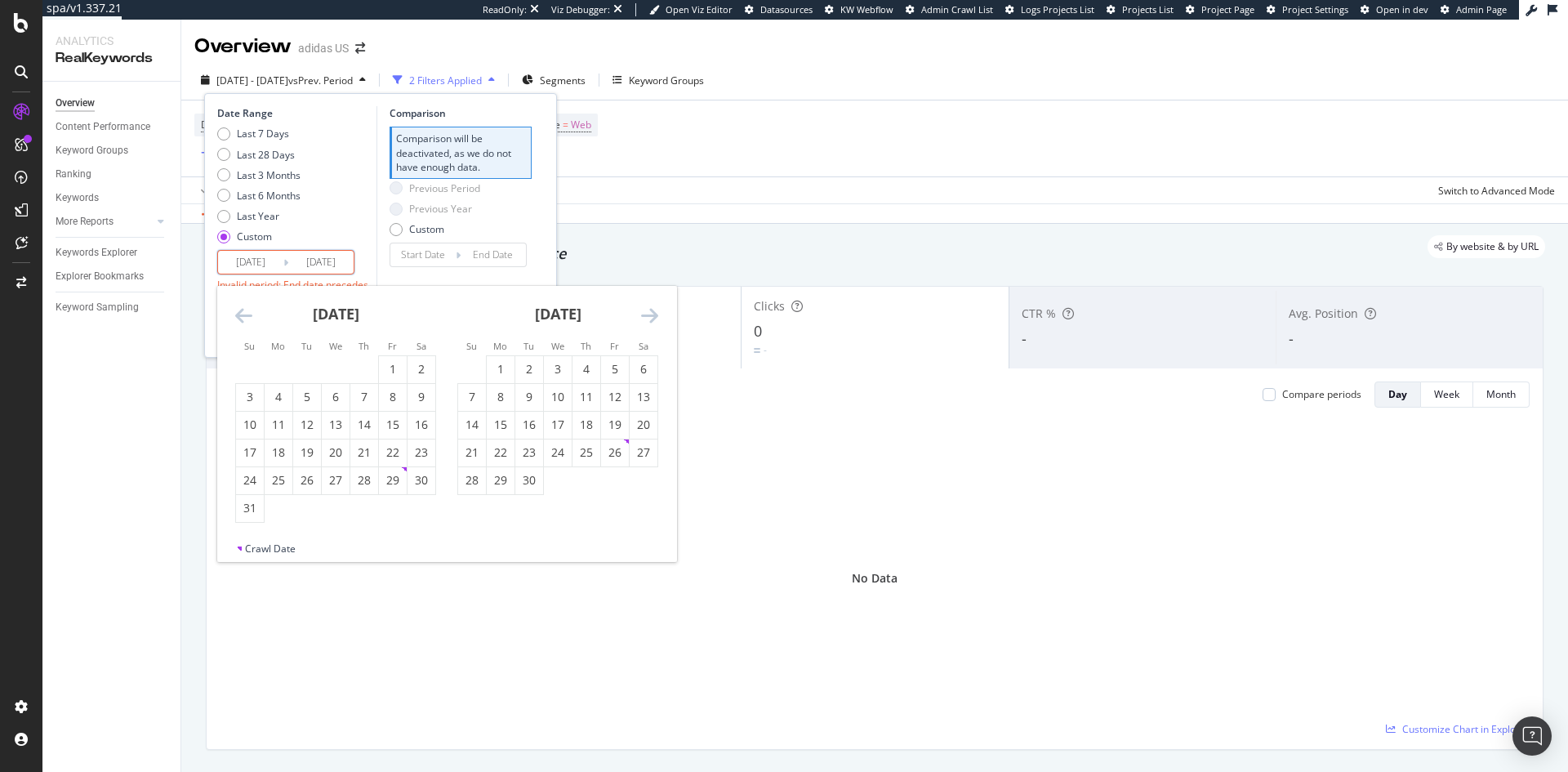
click at [242, 316] on icon "Move backward to switch to the previous month." at bounding box center [244, 315] width 17 height 19
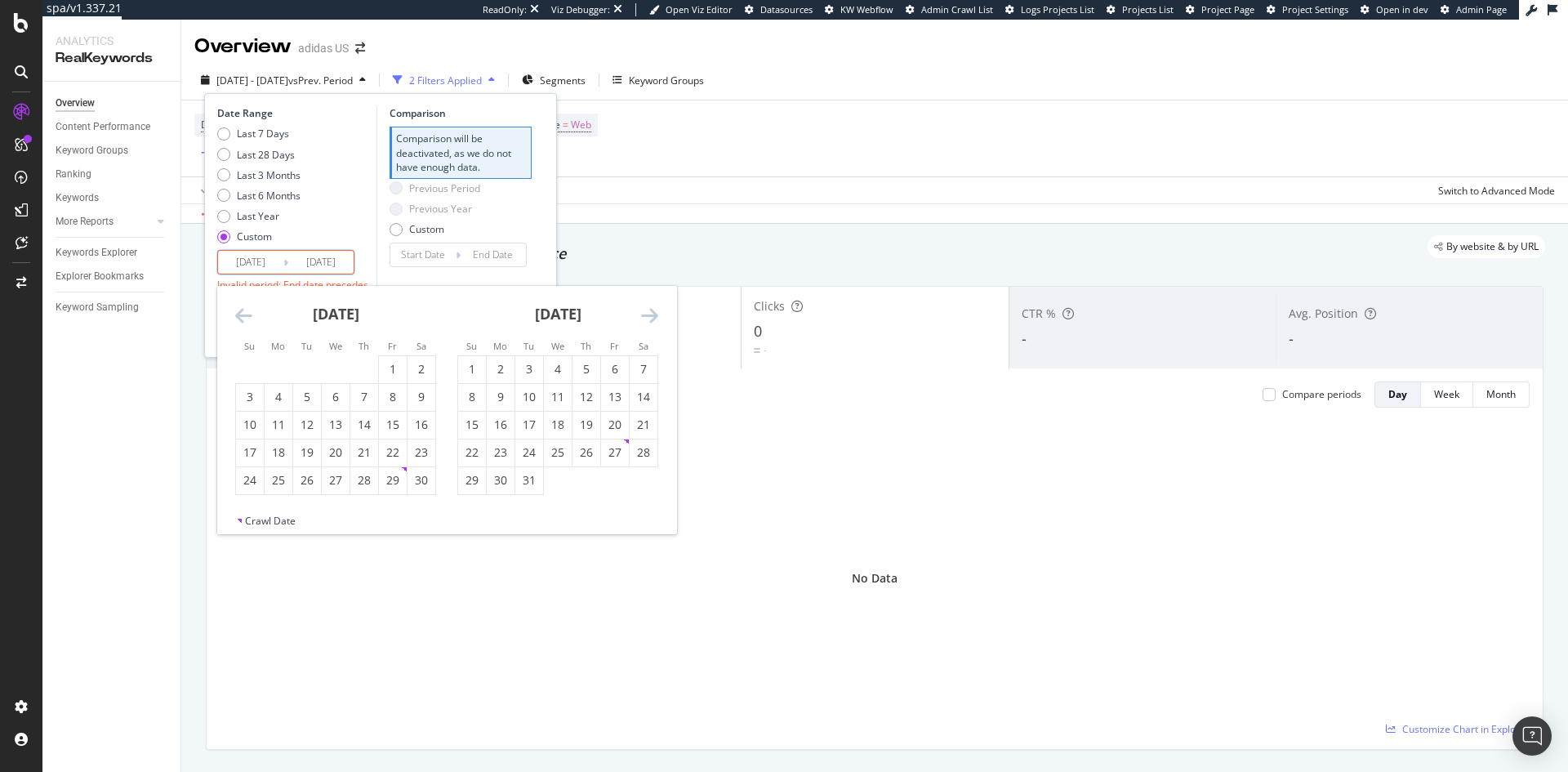
click at [242, 316] on icon "Move backward to switch to the previous month." at bounding box center [244, 315] width 17 height 19
click at [244, 311] on icon "Move backward to switch to the previous month." at bounding box center [244, 315] width 17 height 19
click at [244, 312] on icon "Move backward to switch to the previous month." at bounding box center [244, 315] width 17 height 19
click at [312, 398] on div "9" at bounding box center [307, 397] width 28 height 16
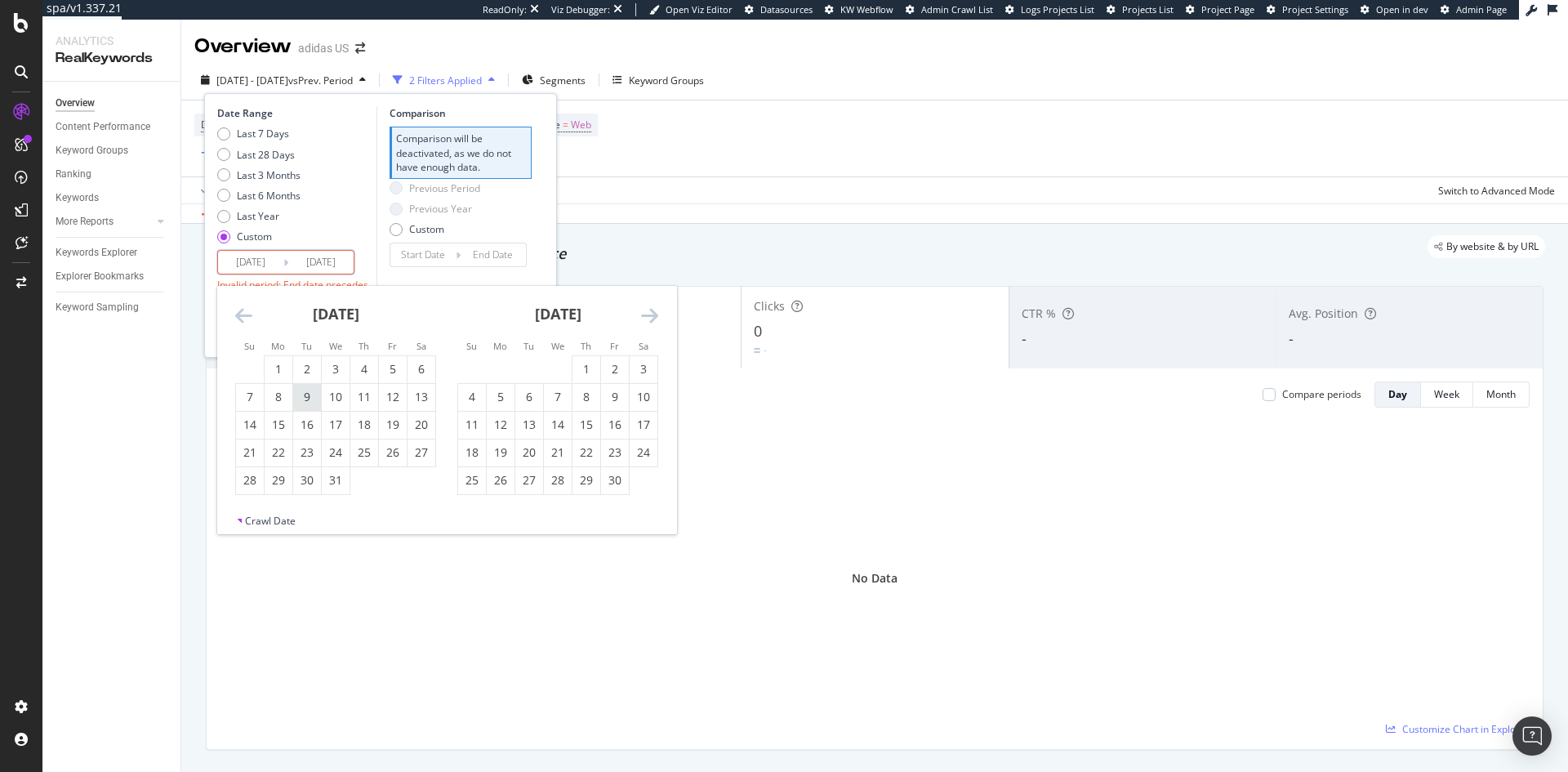
type input "[DATE]"
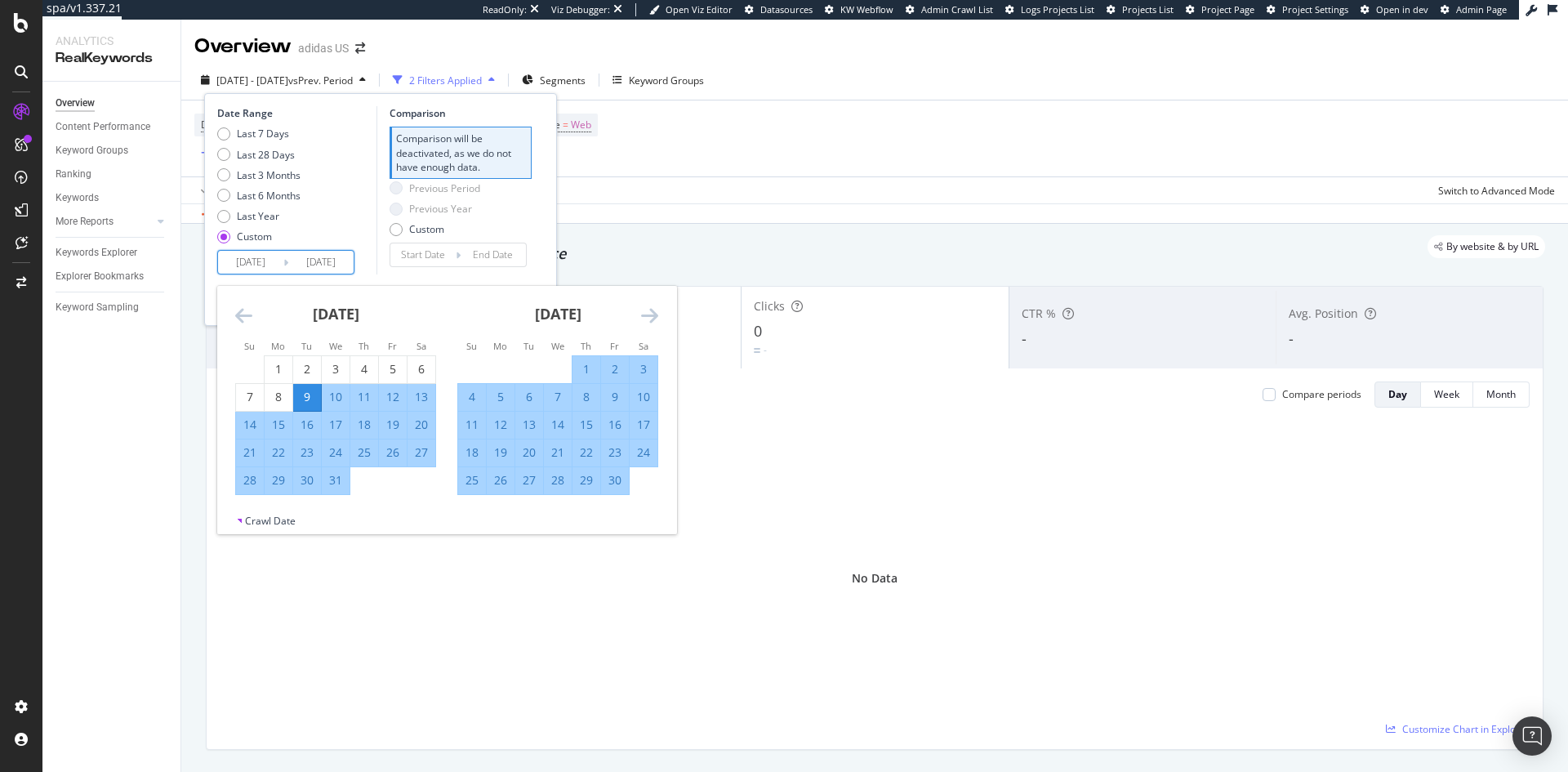
click at [648, 307] on icon "Move forward to switch to the next month." at bounding box center [650, 315] width 17 height 19
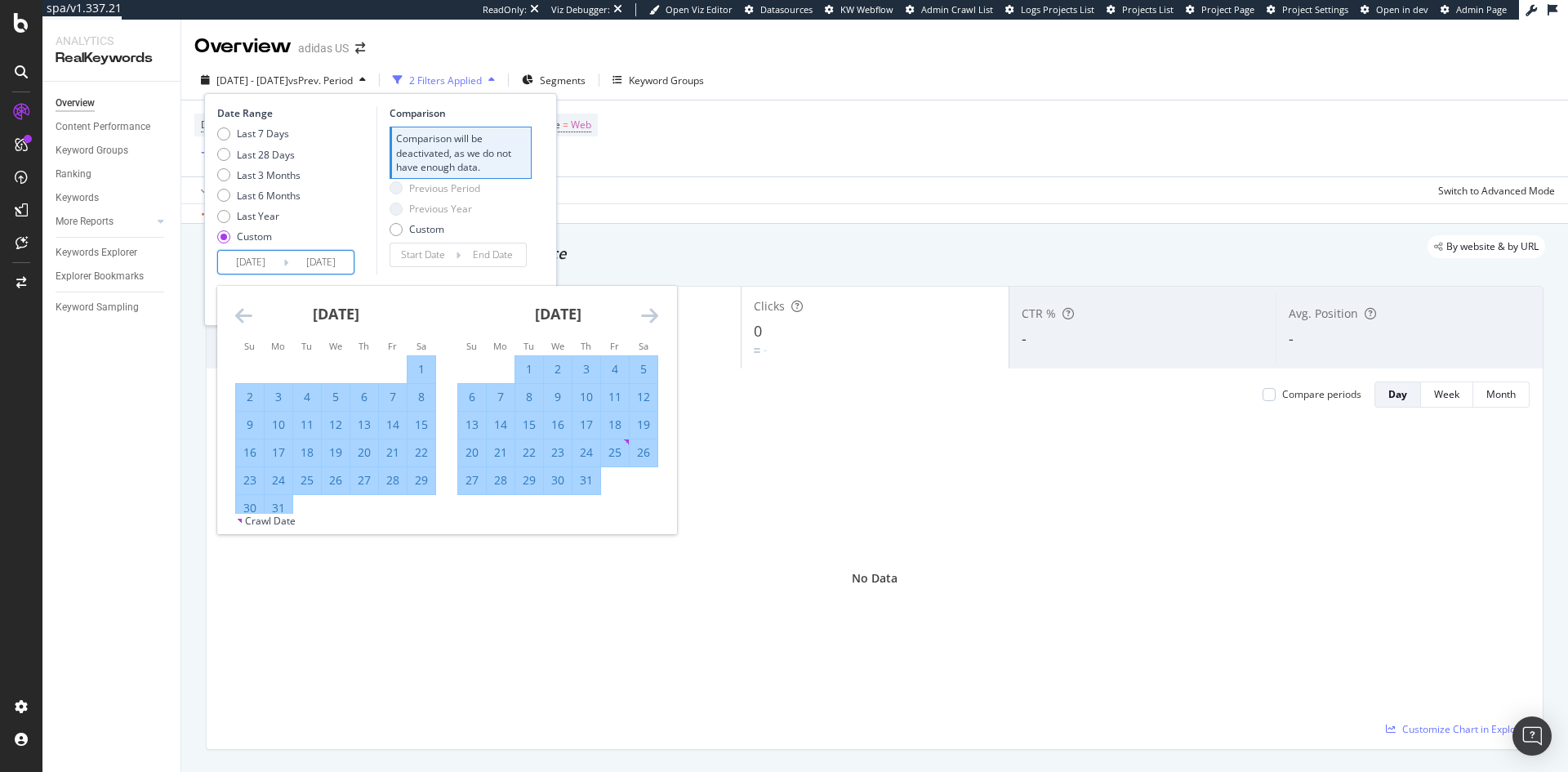
click at [648, 307] on icon "Move forward to switch to the next month." at bounding box center [650, 315] width 17 height 19
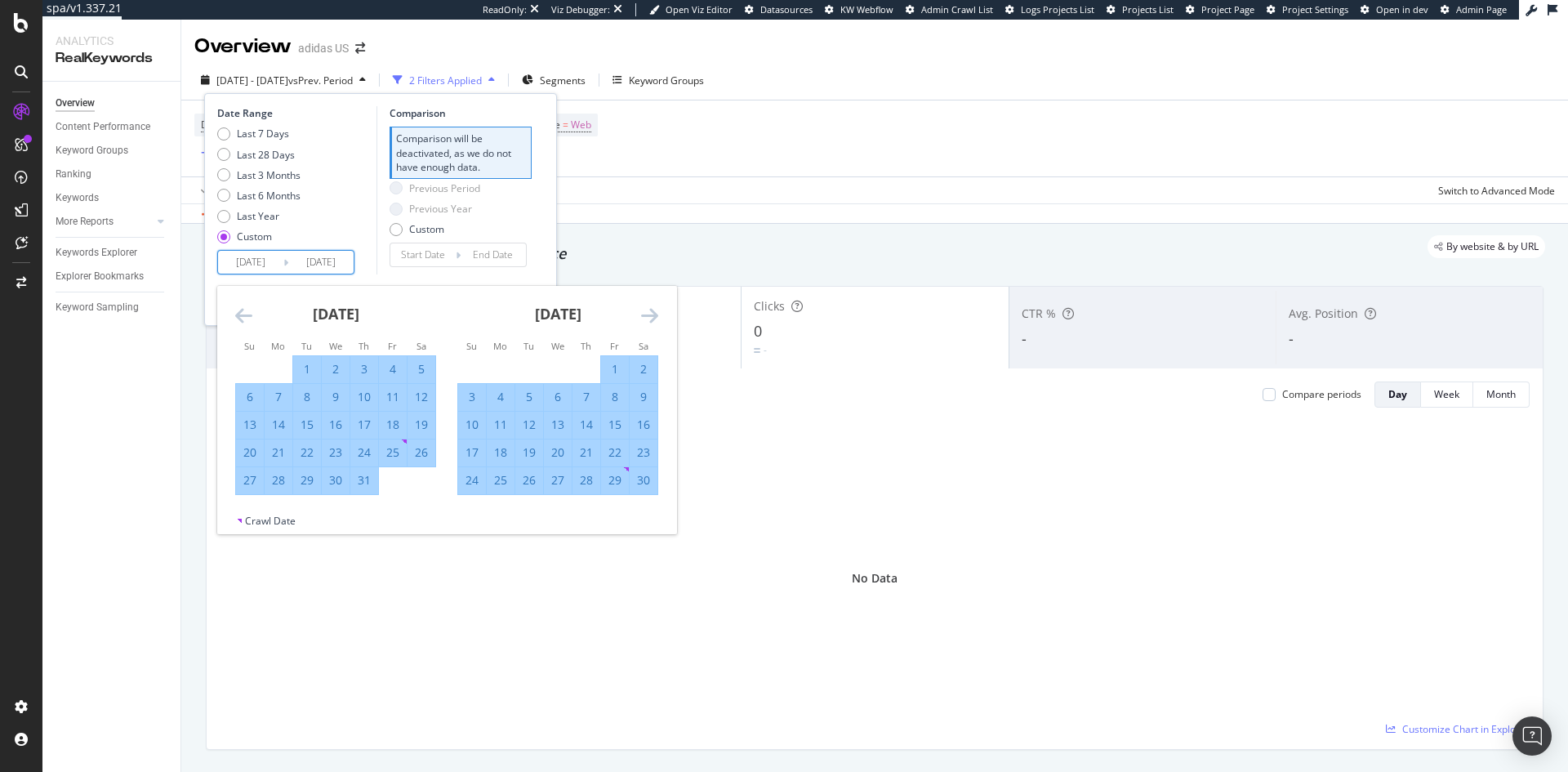
click at [648, 307] on icon "Move forward to switch to the next month." at bounding box center [650, 315] width 17 height 19
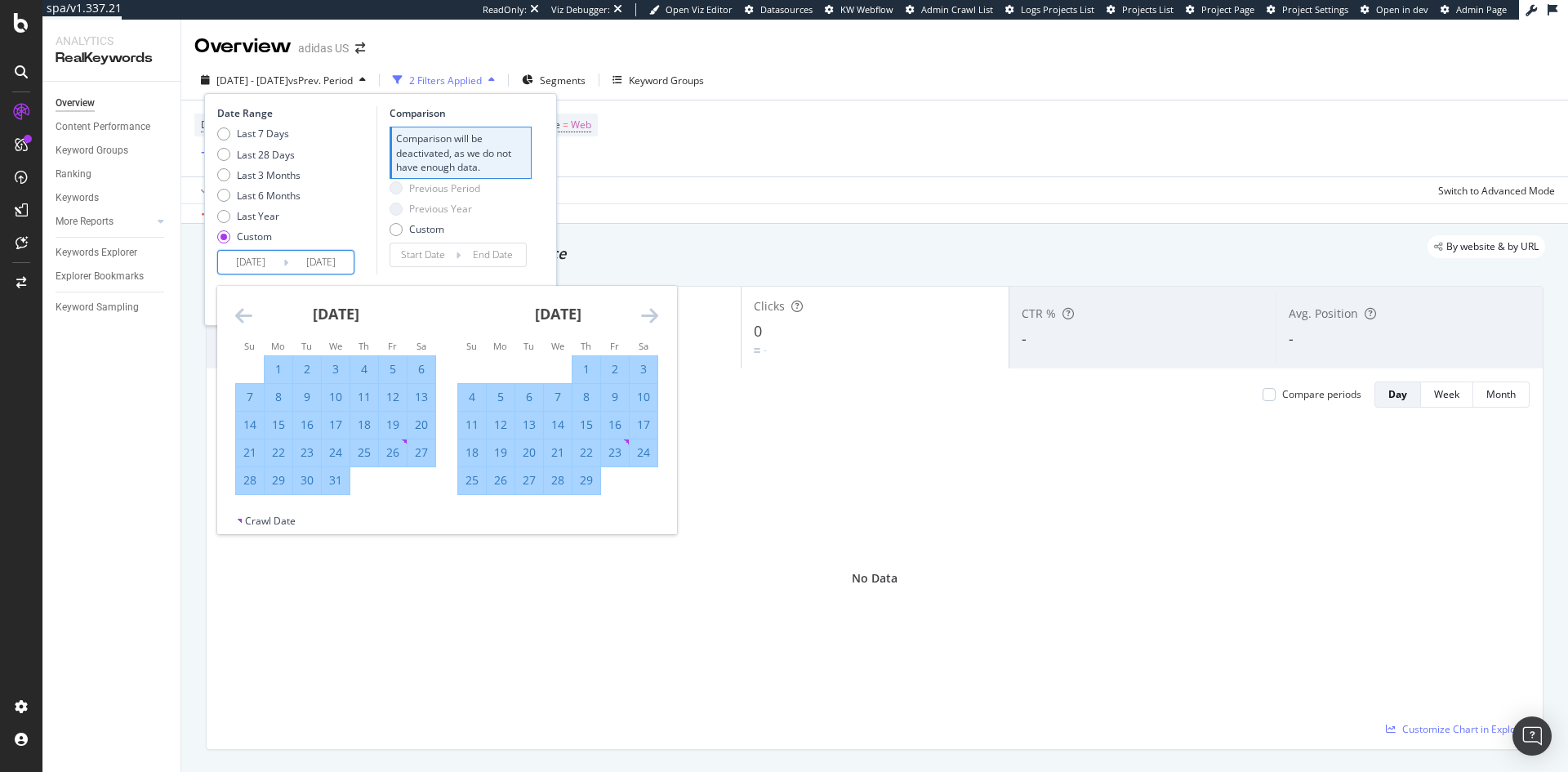
click at [648, 307] on icon "Move forward to switch to the next month." at bounding box center [650, 315] width 17 height 19
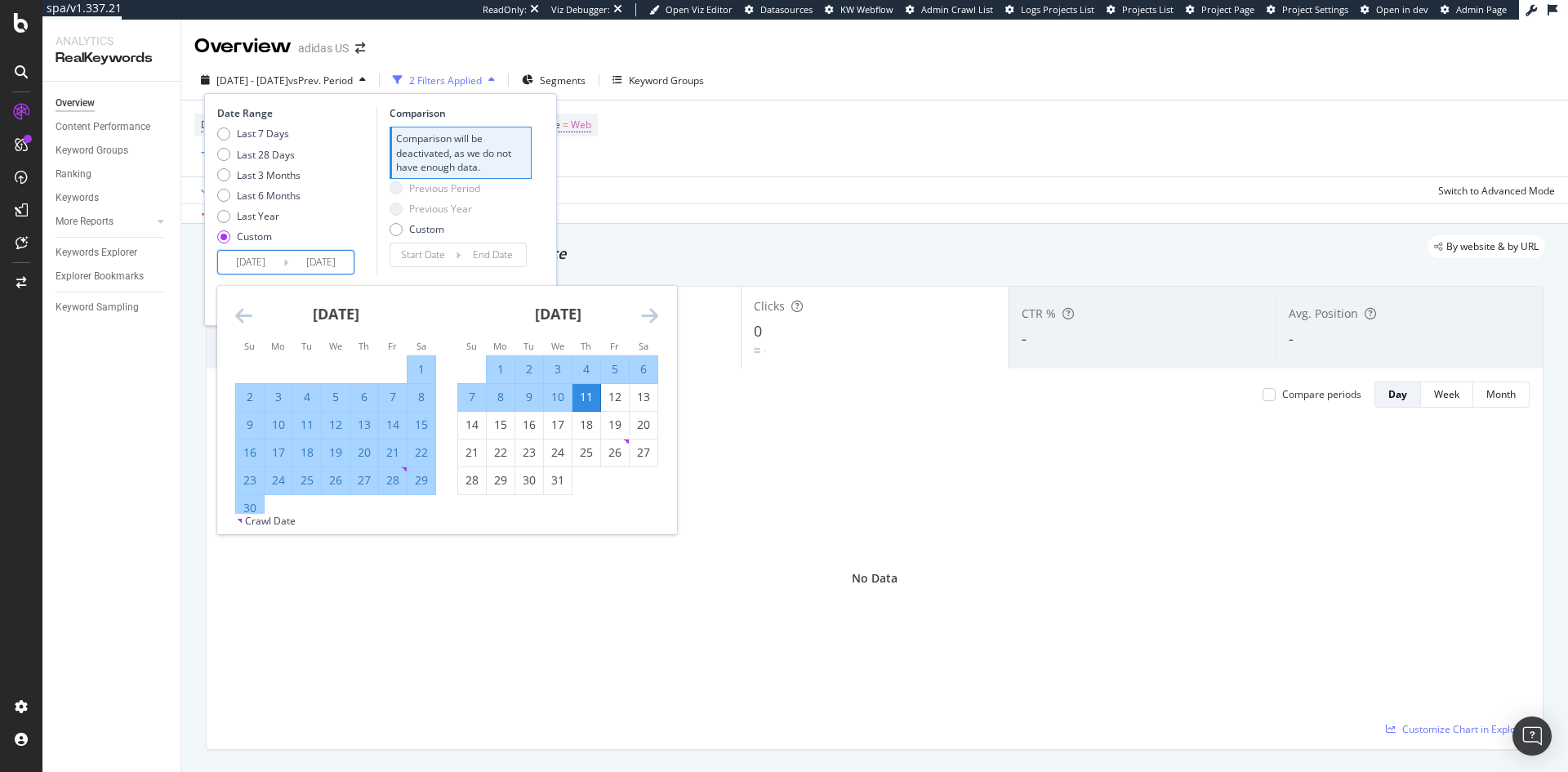
click at [648, 307] on icon "Move forward to switch to the next month." at bounding box center [650, 315] width 17 height 19
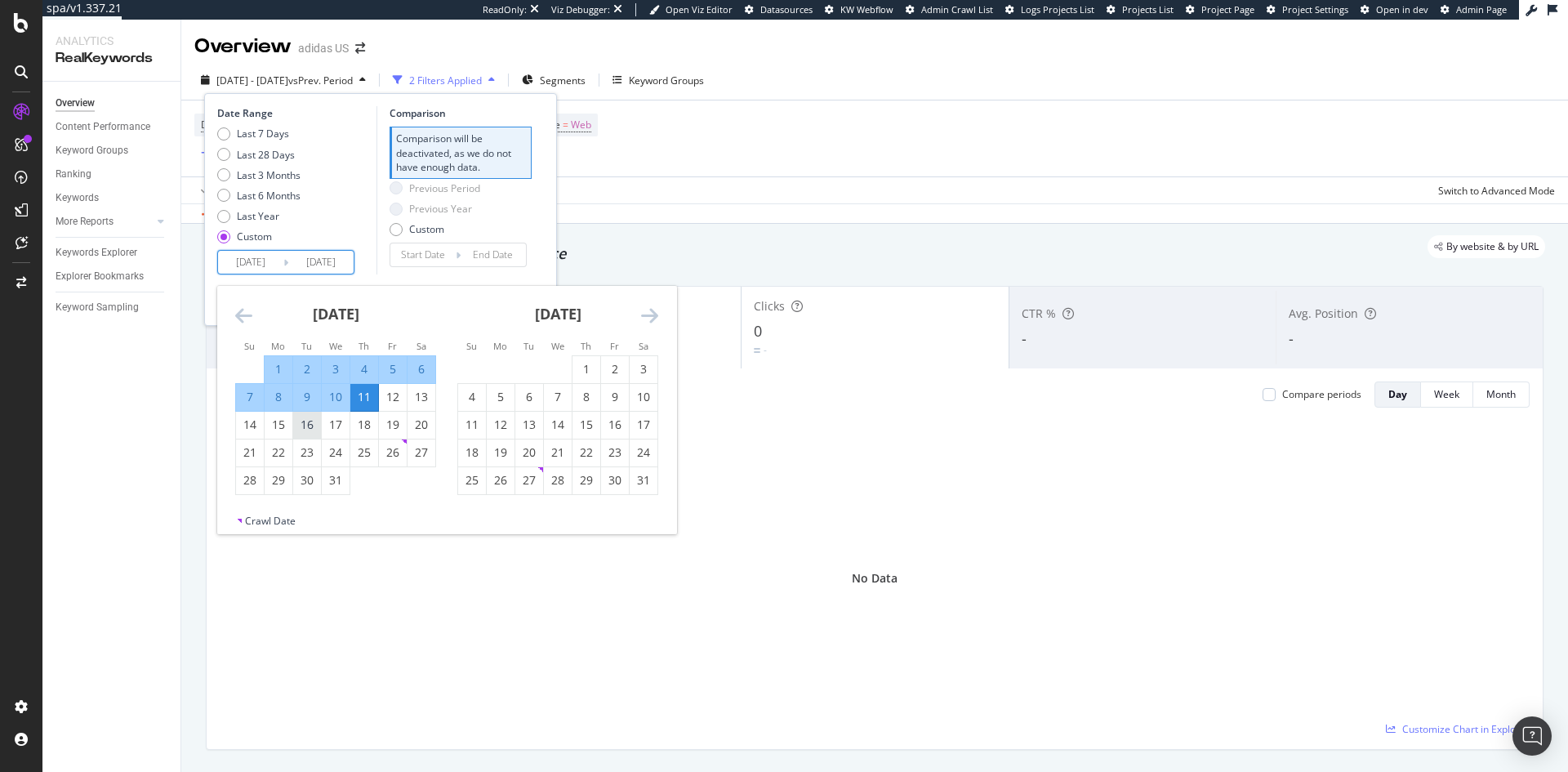
click at [309, 428] on div "16" at bounding box center [307, 424] width 28 height 16
type input "[DATE]"
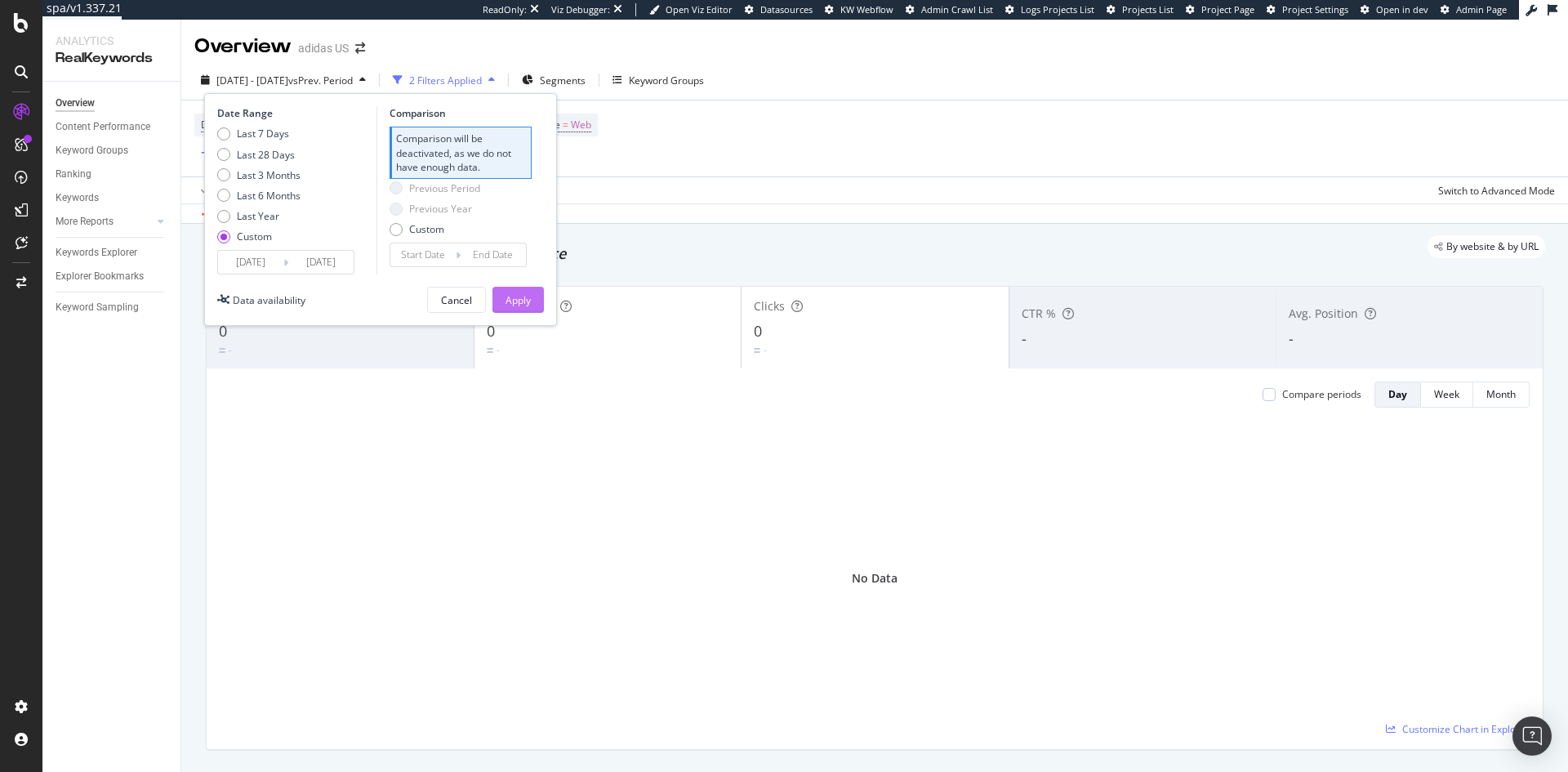
click at [522, 306] on div "Apply" at bounding box center [518, 300] width 25 height 14
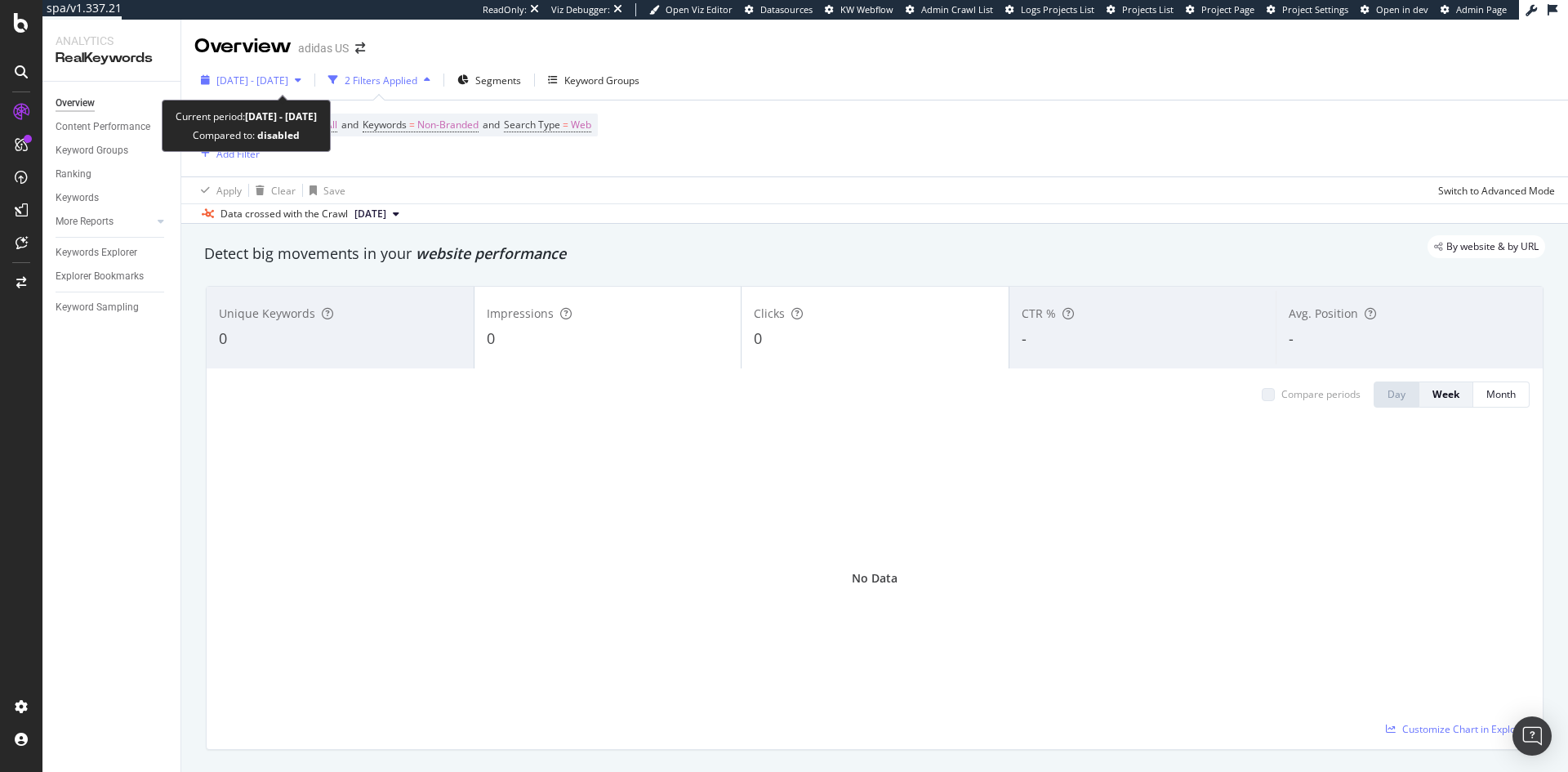
click at [275, 74] on span "[DATE] - [DATE]" at bounding box center [252, 80] width 72 height 14
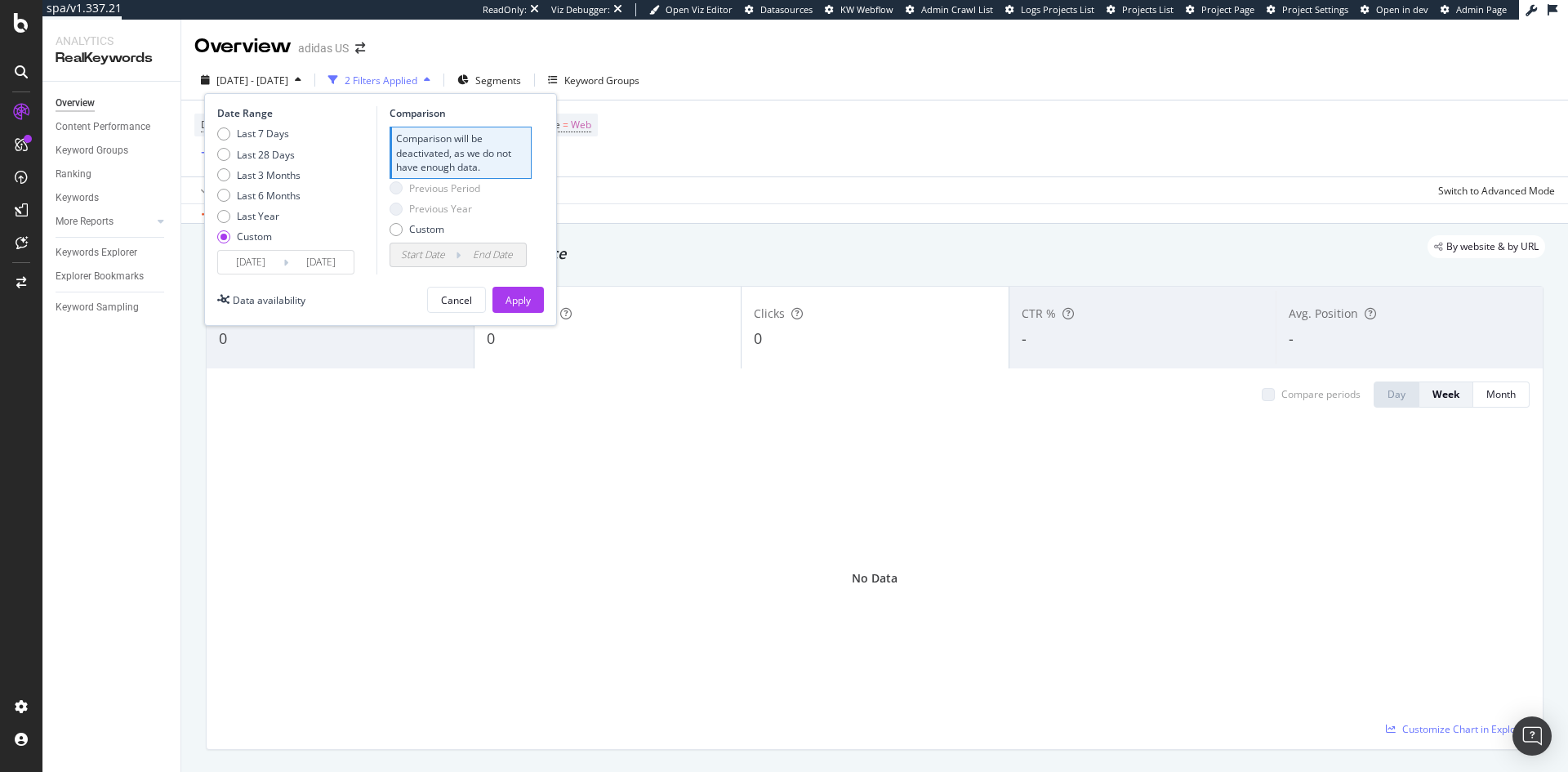
click at [1415, 69] on div "[DATE] - [DATE] 2 Filters Applied Segments Keyword Groups Date Range Last 7 Day…" at bounding box center [874, 83] width 1387 height 33
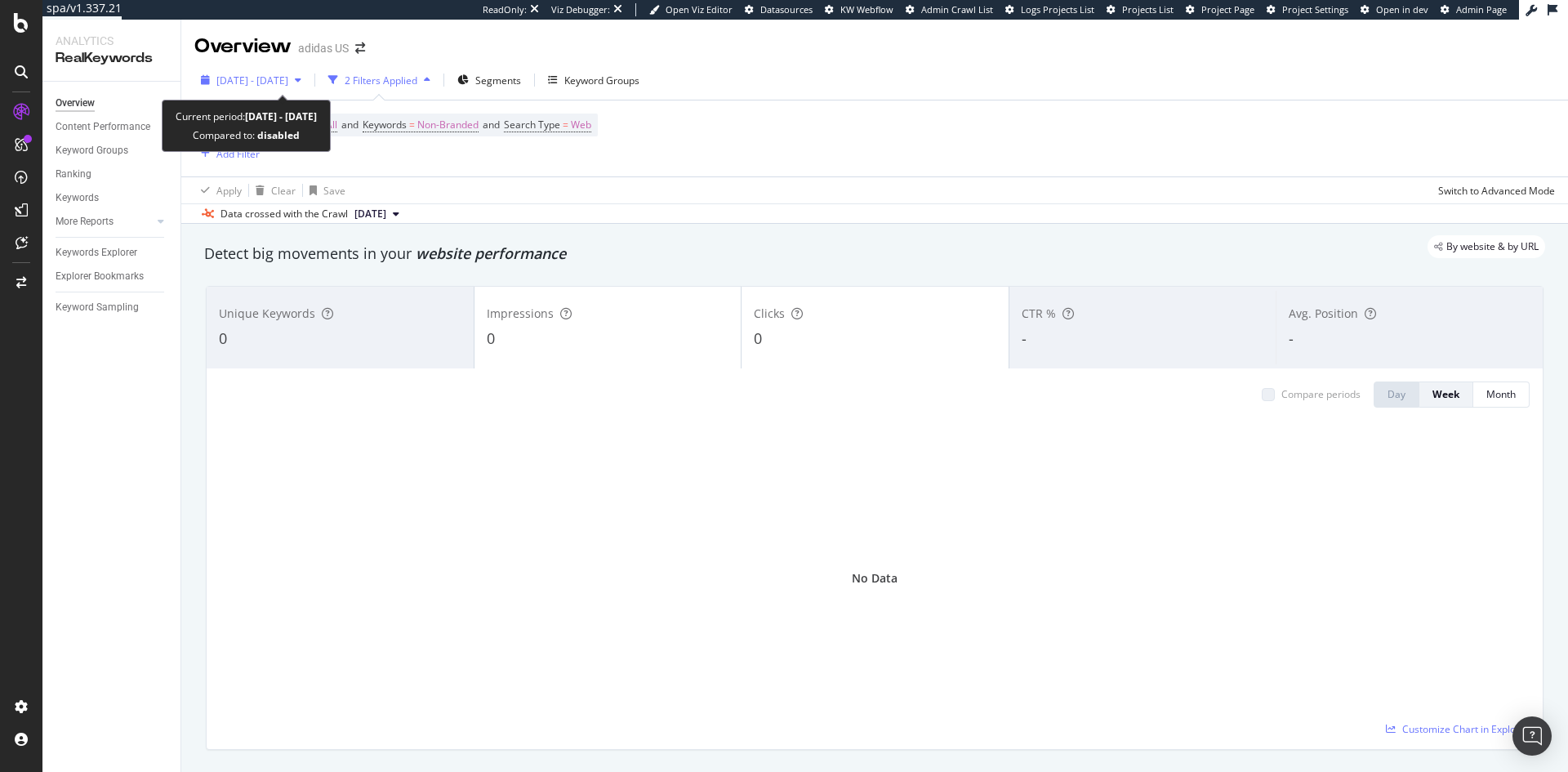
click at [288, 77] on span "[DATE] - [DATE]" at bounding box center [252, 80] width 72 height 14
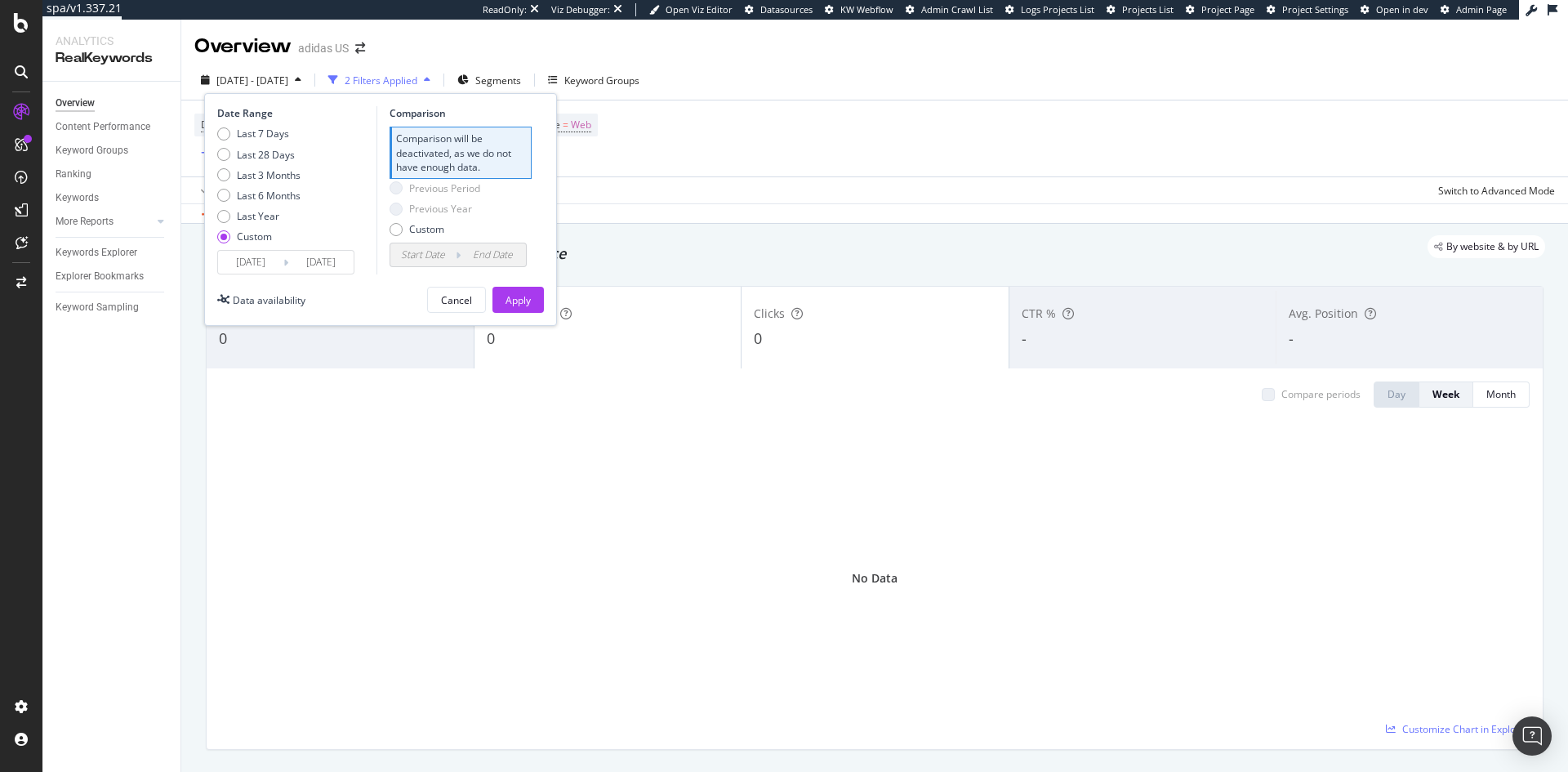
click at [289, 270] on input "[DATE]" at bounding box center [320, 262] width 65 height 23
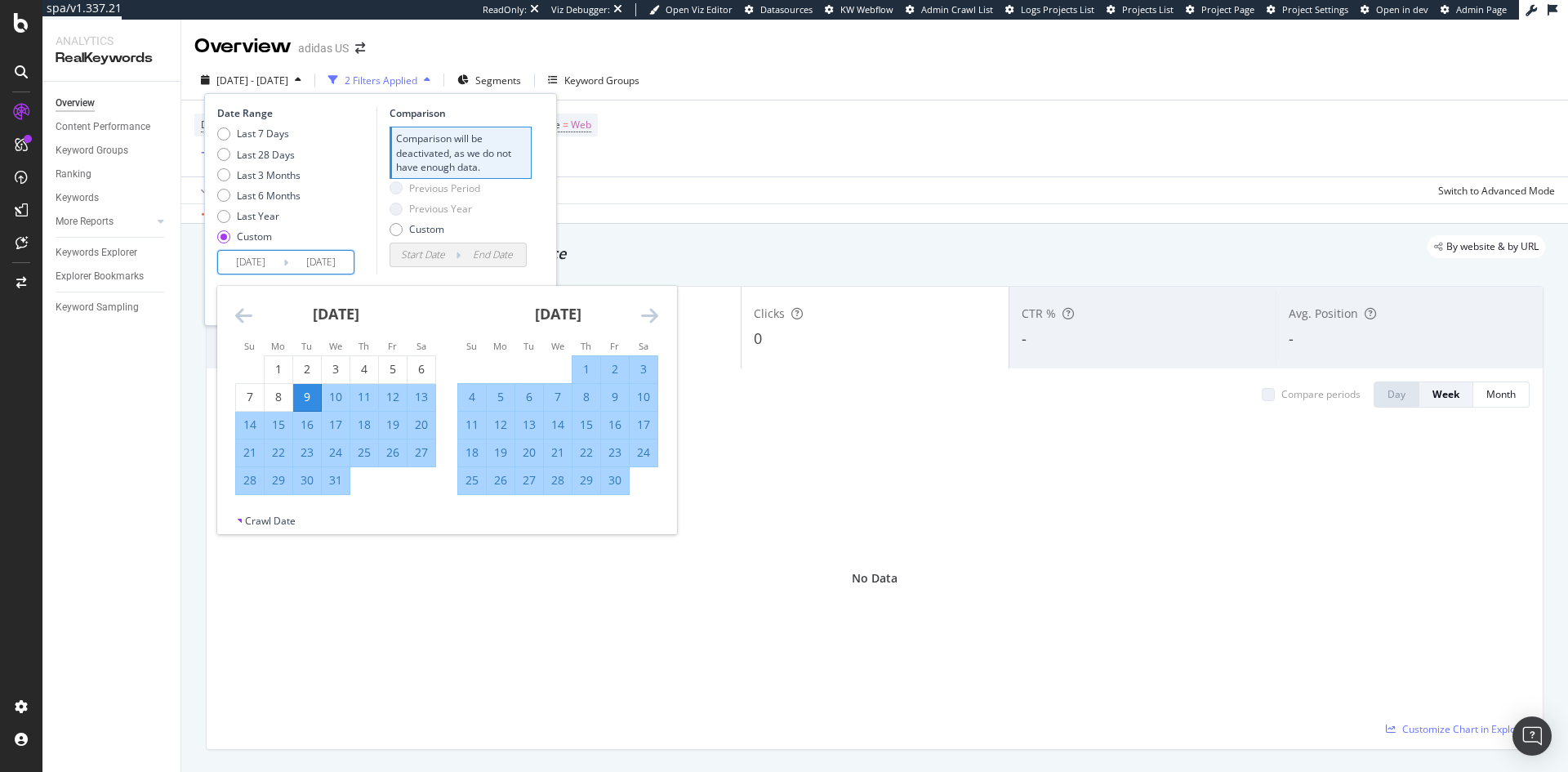
click at [325, 228] on div "Last 7 Days Last 28 Days Last 3 Months Last 6 Months Last Year Custom" at bounding box center [295, 187] width 155 height 123
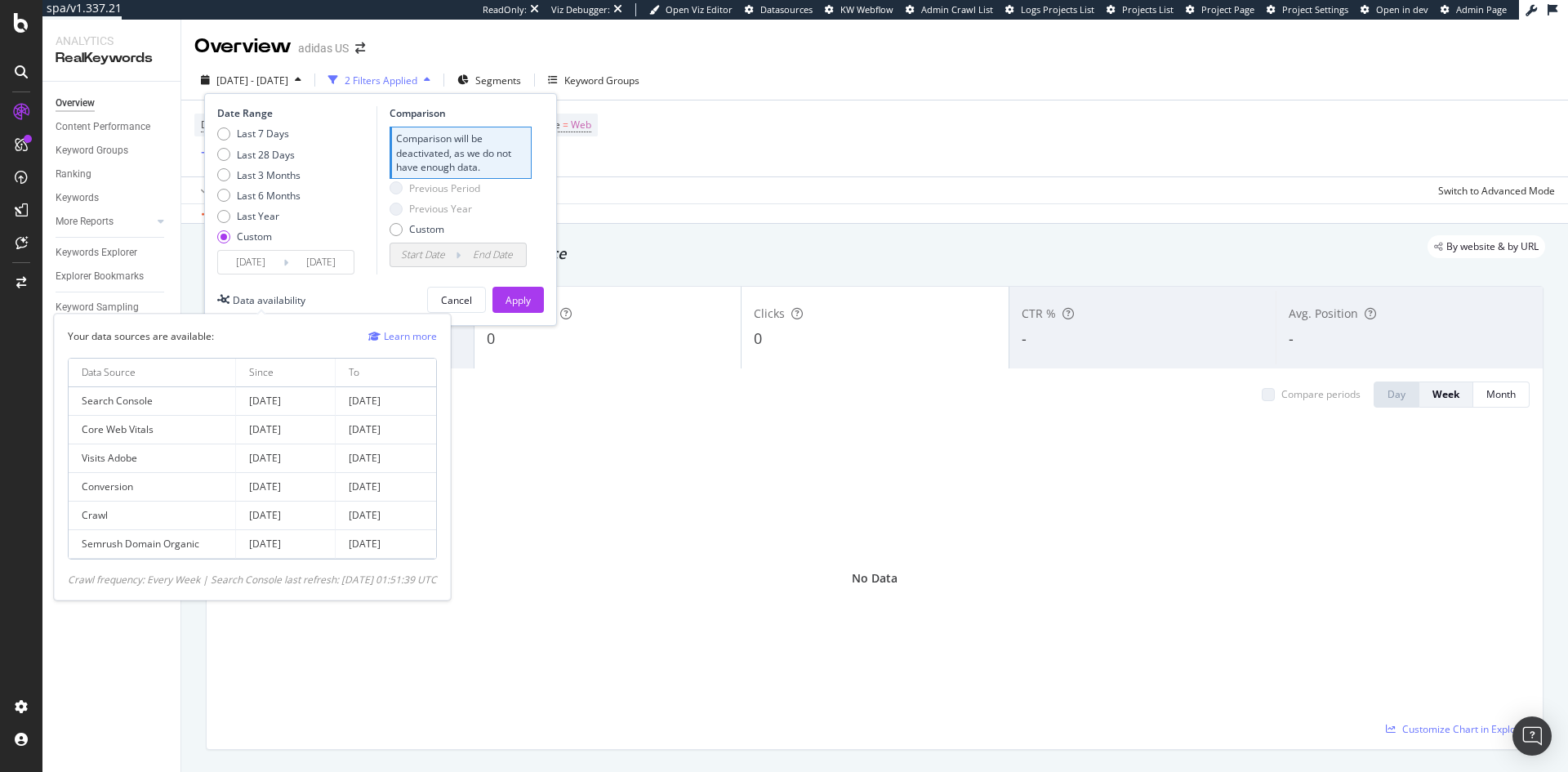
click at [292, 301] on div "Data availability" at bounding box center [269, 300] width 73 height 14
